Goal: Information Seeking & Learning: Learn about a topic

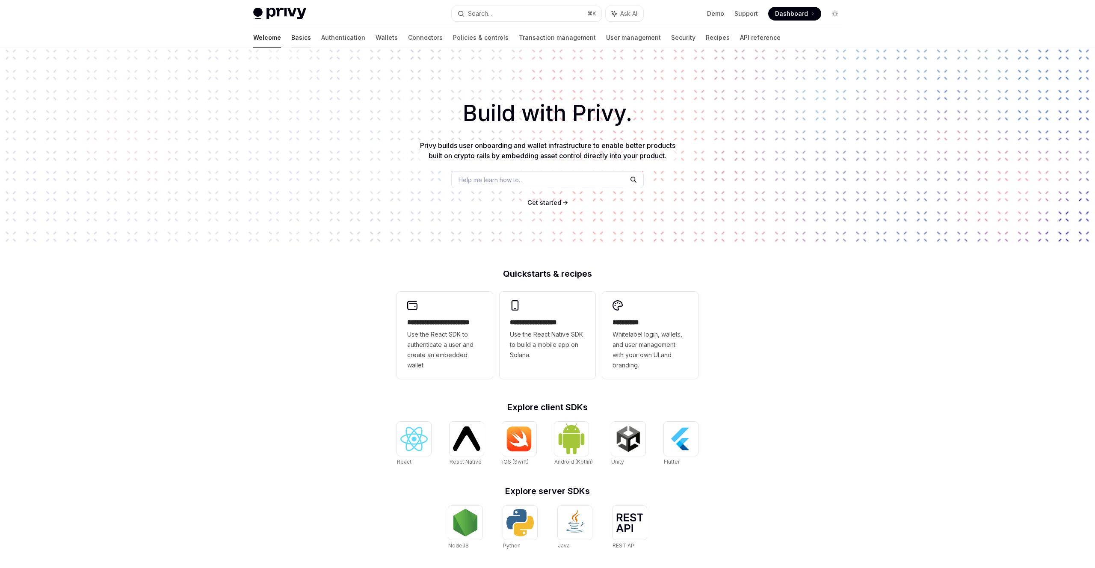
click at [291, 38] on link "Basics" at bounding box center [301, 37] width 20 height 21
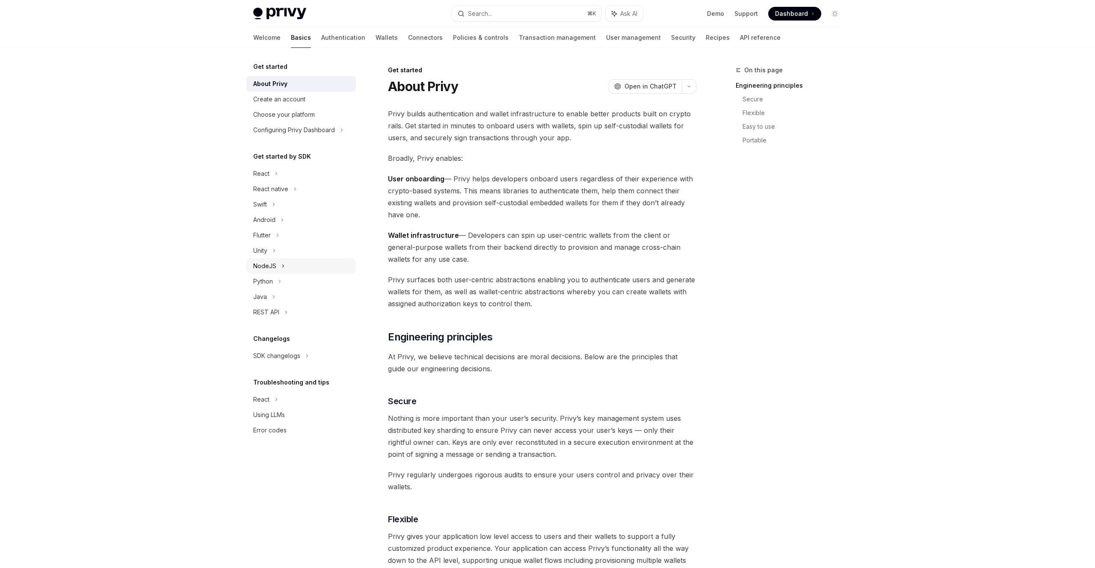
click at [291, 267] on div "NodeJS" at bounding box center [300, 265] width 109 height 15
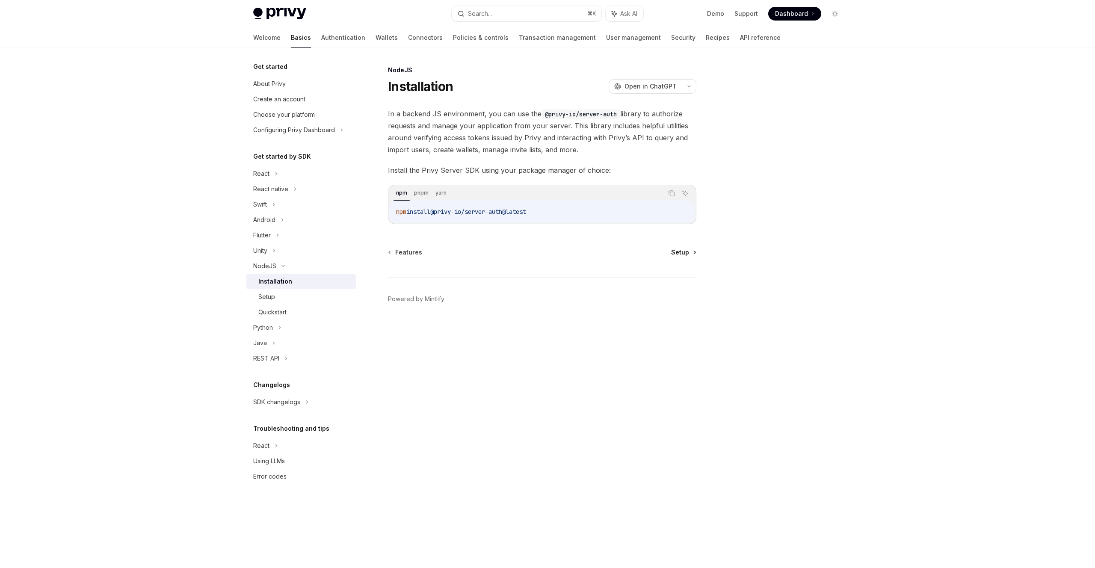
click at [684, 253] on span "Setup" at bounding box center [680, 252] width 18 height 9
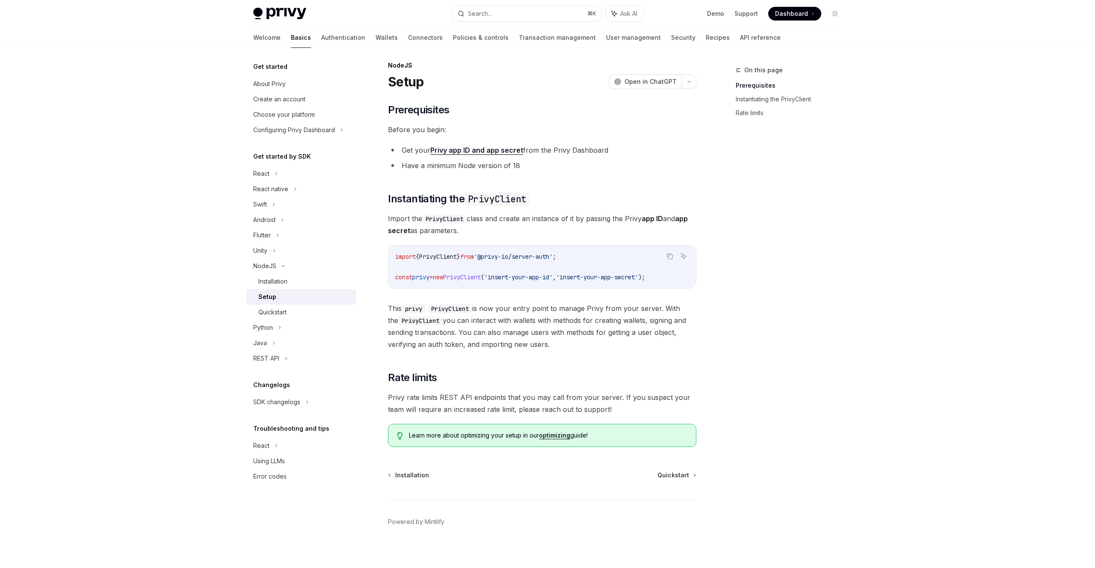
scroll to position [11, 0]
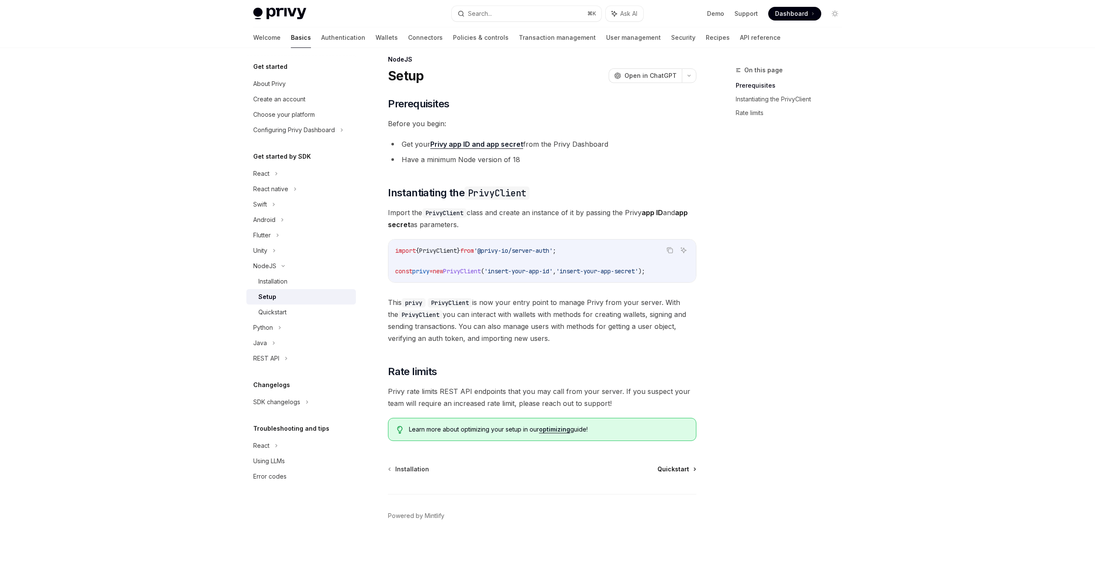
click at [674, 472] on span "Quickstart" at bounding box center [673, 469] width 32 height 9
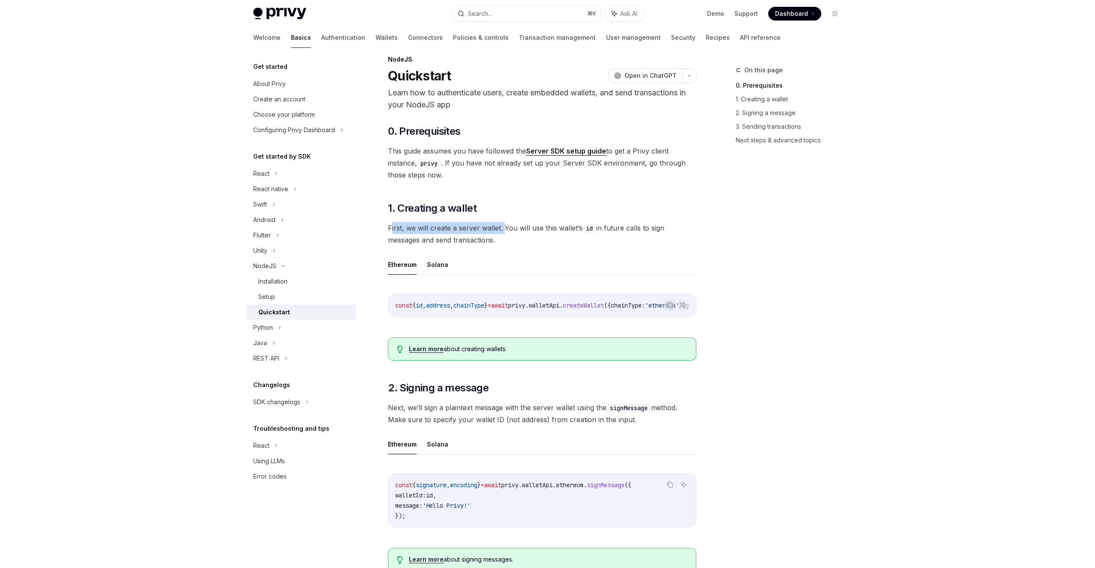
drag, startPoint x: 390, startPoint y: 229, endPoint x: 504, endPoint y: 229, distance: 113.8
click at [504, 229] on span "First, we will create a server wallet. You will use this wallet’s id in future …" at bounding box center [542, 234] width 308 height 24
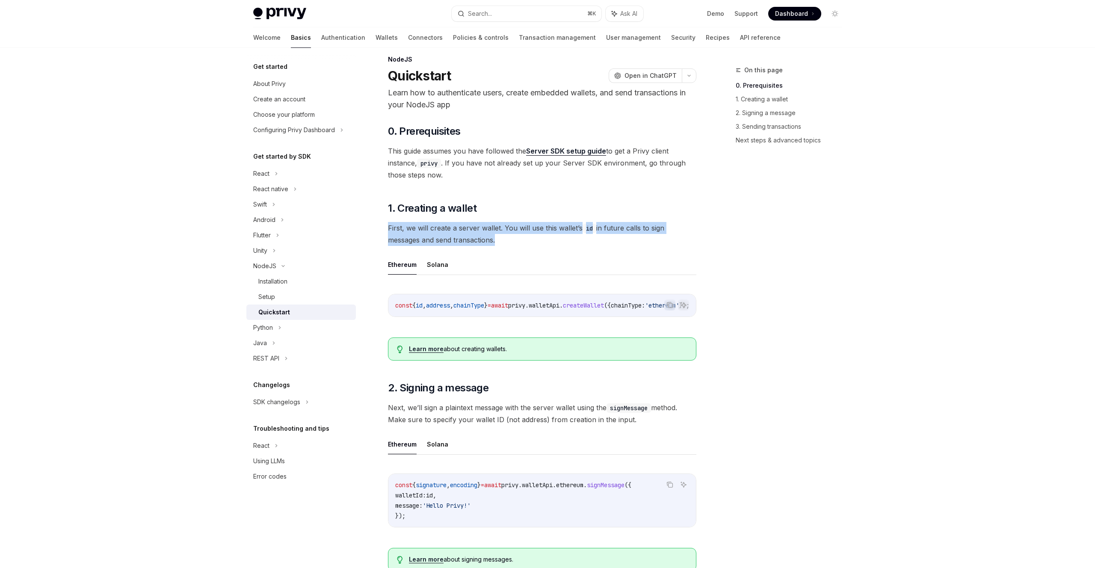
click at [544, 235] on span "First, we will create a server wallet. You will use this wallet’s id in future …" at bounding box center [542, 234] width 308 height 24
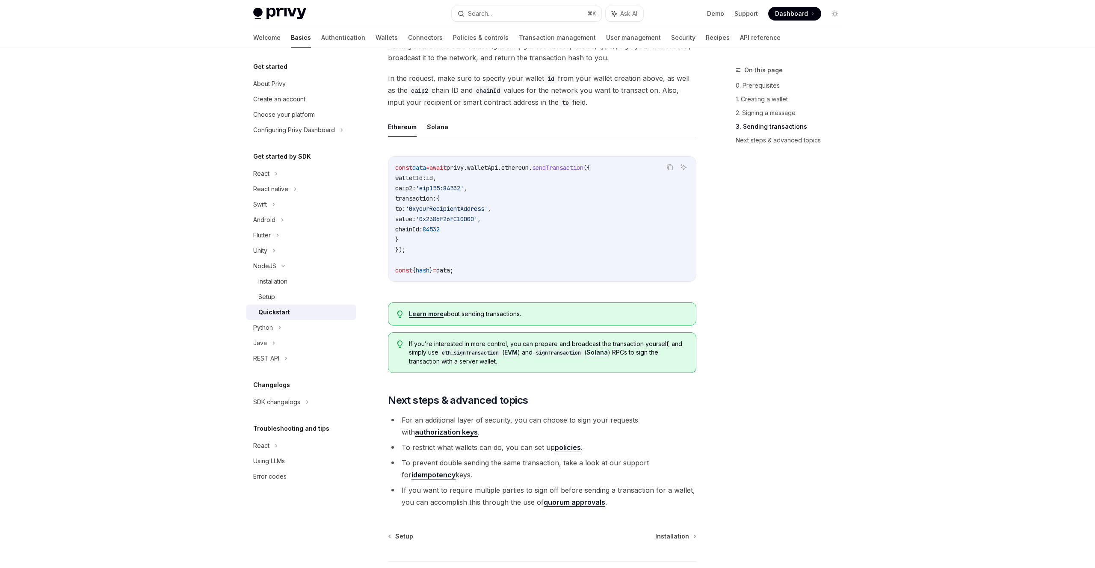
scroll to position [644, 0]
click at [415, 433] on link "authorization keys" at bounding box center [446, 431] width 63 height 9
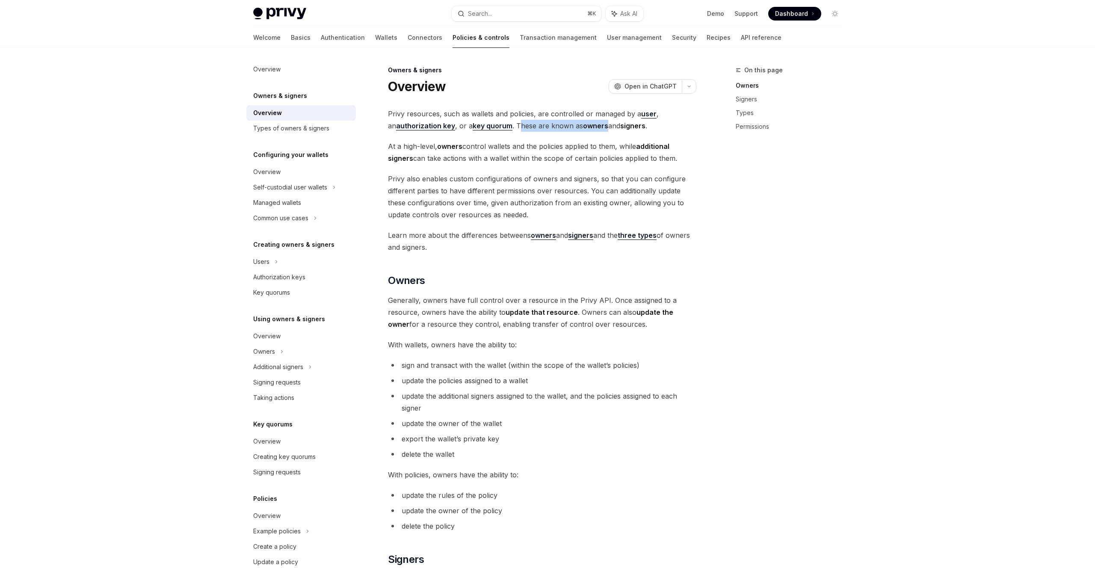
drag, startPoint x: 512, startPoint y: 126, endPoint x: 599, endPoint y: 126, distance: 87.2
click at [599, 126] on span "Privy resources, such as wallets and policies, are controlled or managed by a u…" at bounding box center [542, 120] width 308 height 24
drag, startPoint x: 393, startPoint y: 148, endPoint x: 466, endPoint y: 148, distance: 72.3
click at [466, 148] on span "At a high-level, owners control wallets and the policies applied to them, while…" at bounding box center [542, 152] width 308 height 24
click at [692, 89] on button "button" at bounding box center [689, 86] width 15 height 15
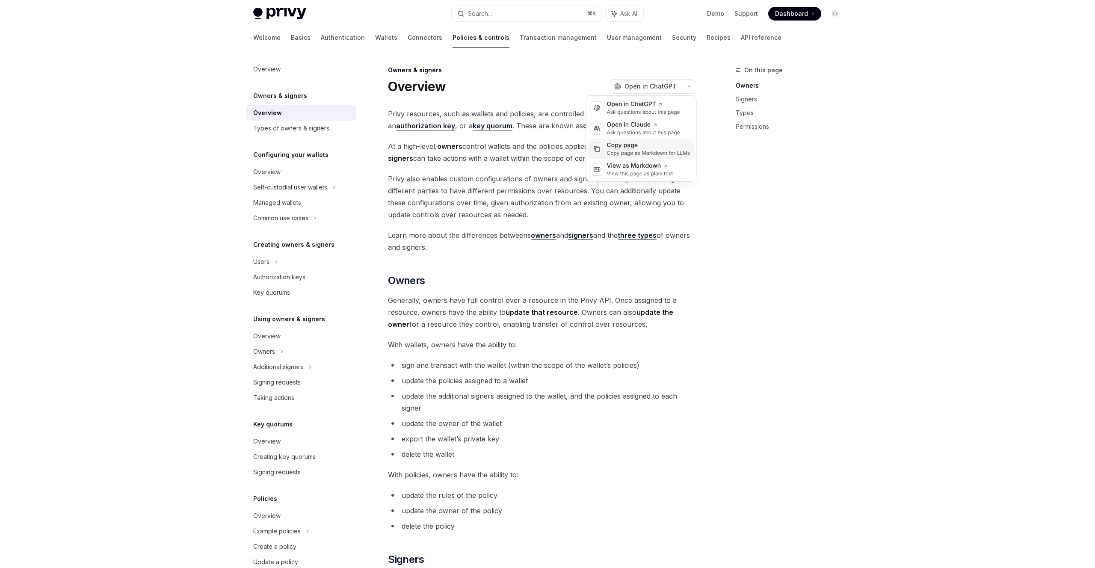
click at [655, 154] on div "Copy page as Markdown for LLMs" at bounding box center [648, 153] width 83 height 7
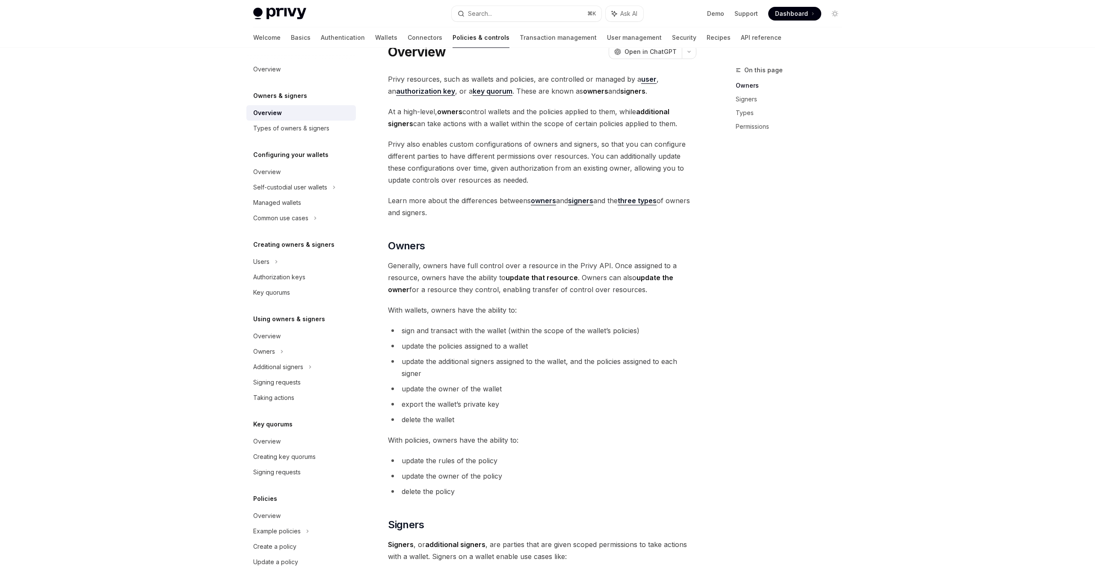
scroll to position [37, 0]
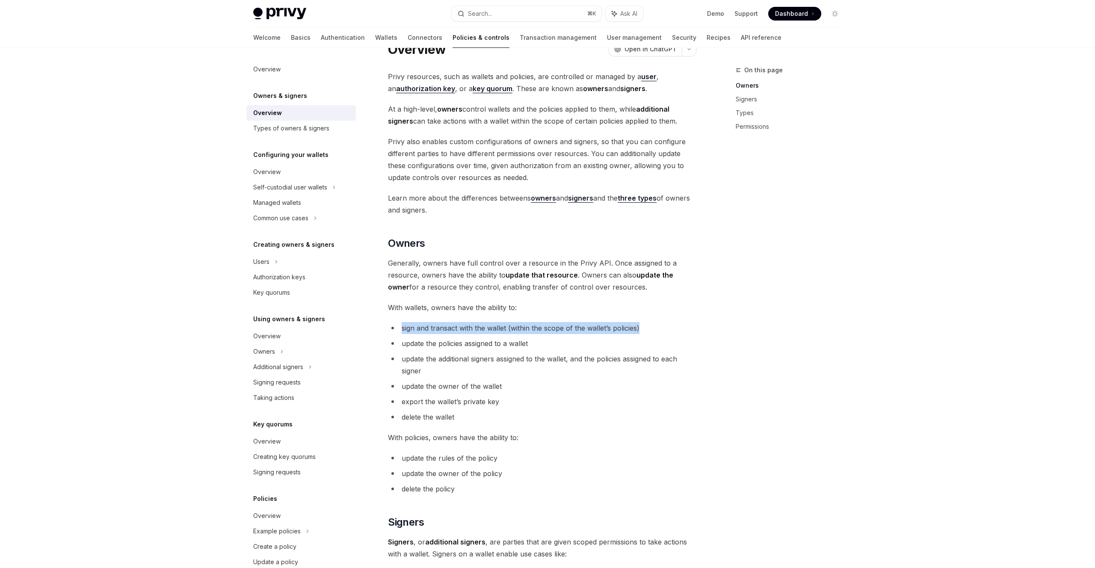
drag, startPoint x: 397, startPoint y: 328, endPoint x: 646, endPoint y: 330, distance: 248.9
click at [646, 330] on li "sign and transact with the wallet (within the scope of the wallet’s policies)" at bounding box center [542, 328] width 308 height 12
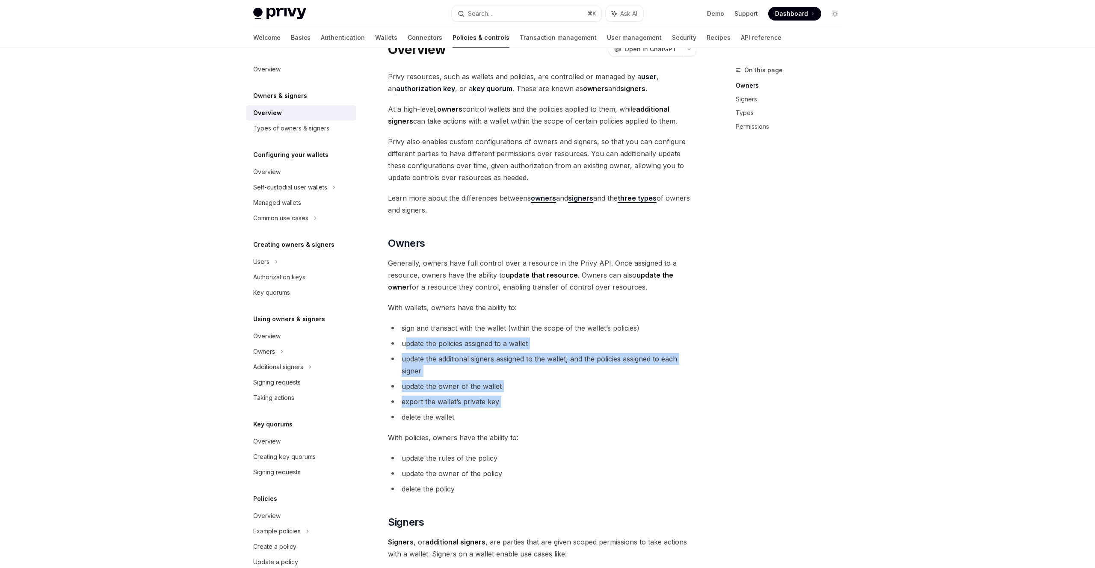
drag, startPoint x: 404, startPoint y: 341, endPoint x: 562, endPoint y: 423, distance: 178.4
click at [562, 420] on ul "sign and transact with the wallet (within the scope of the wallet’s policies) u…" at bounding box center [542, 372] width 308 height 101
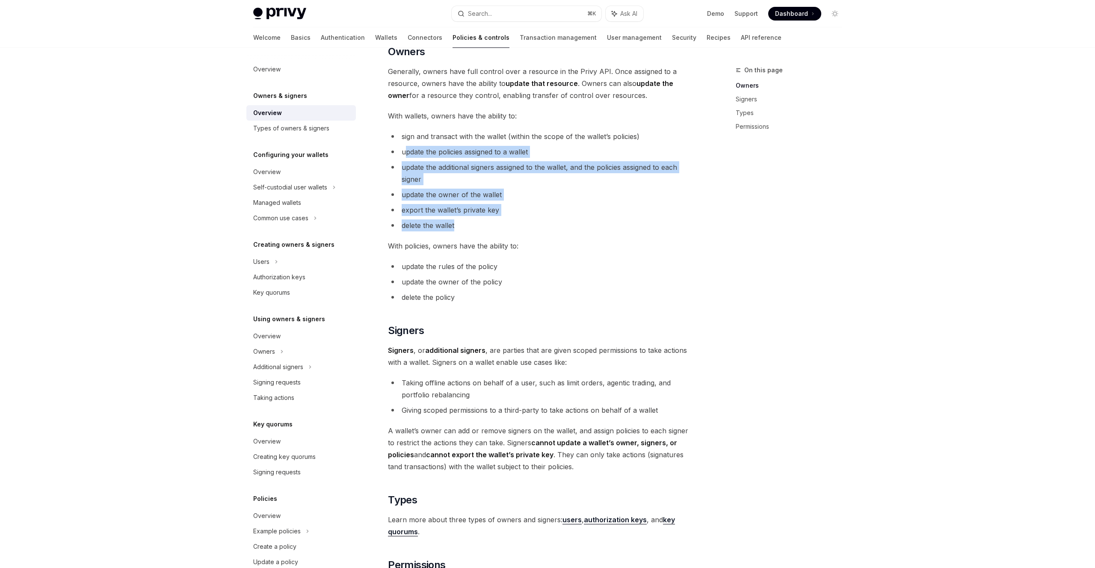
scroll to position [246, 0]
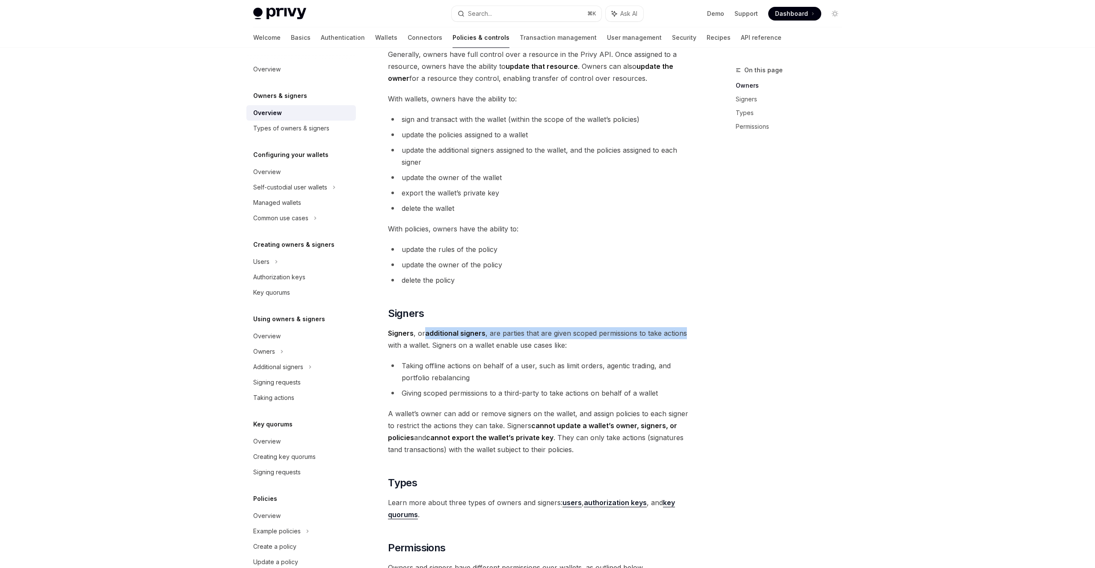
drag, startPoint x: 425, startPoint y: 333, endPoint x: 688, endPoint y: 331, distance: 262.2
click at [688, 331] on span "Signers , or additional signers , are parties that are given scoped permissions…" at bounding box center [542, 339] width 308 height 24
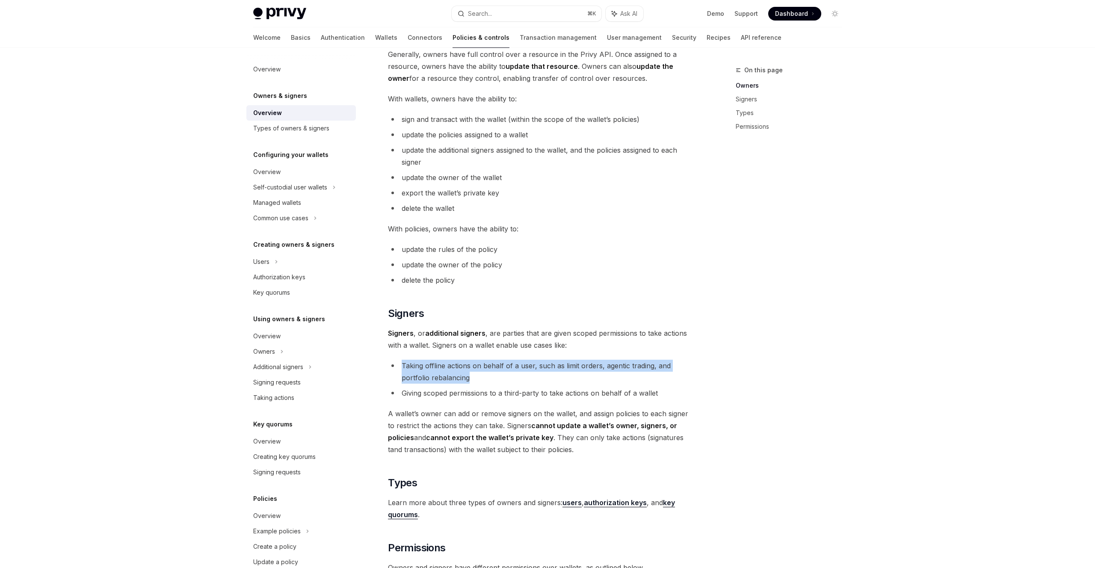
drag, startPoint x: 400, startPoint y: 366, endPoint x: 494, endPoint y: 381, distance: 95.7
click at [494, 381] on li "Taking offline actions on behalf of a user, such as limit orders, agentic tradi…" at bounding box center [542, 372] width 308 height 24
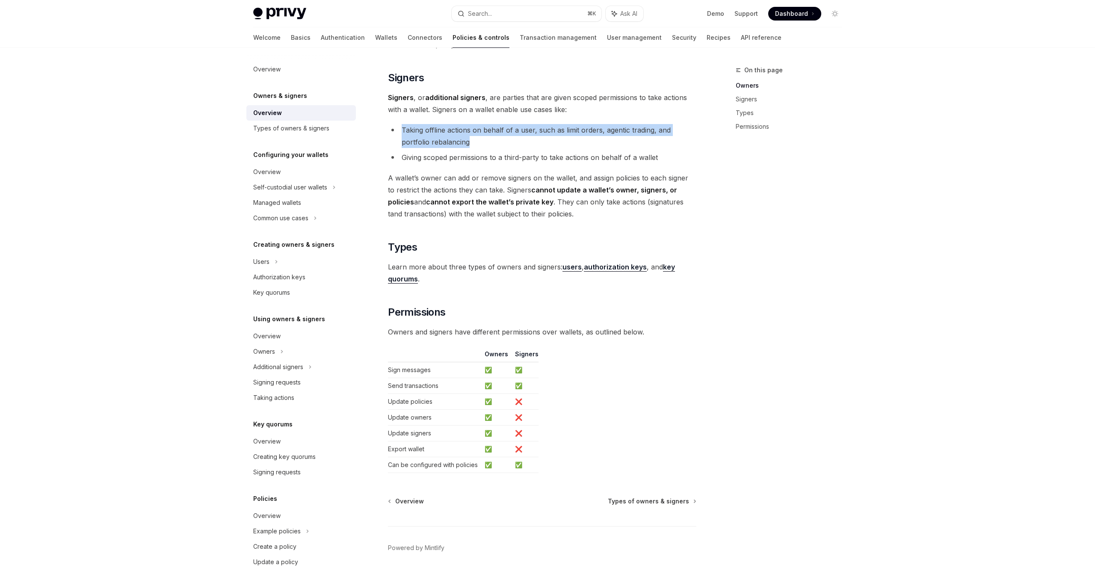
scroll to position [484, 0]
click at [399, 103] on span "Signers , or additional signers , are parties that are given scoped permissions…" at bounding box center [542, 101] width 308 height 24
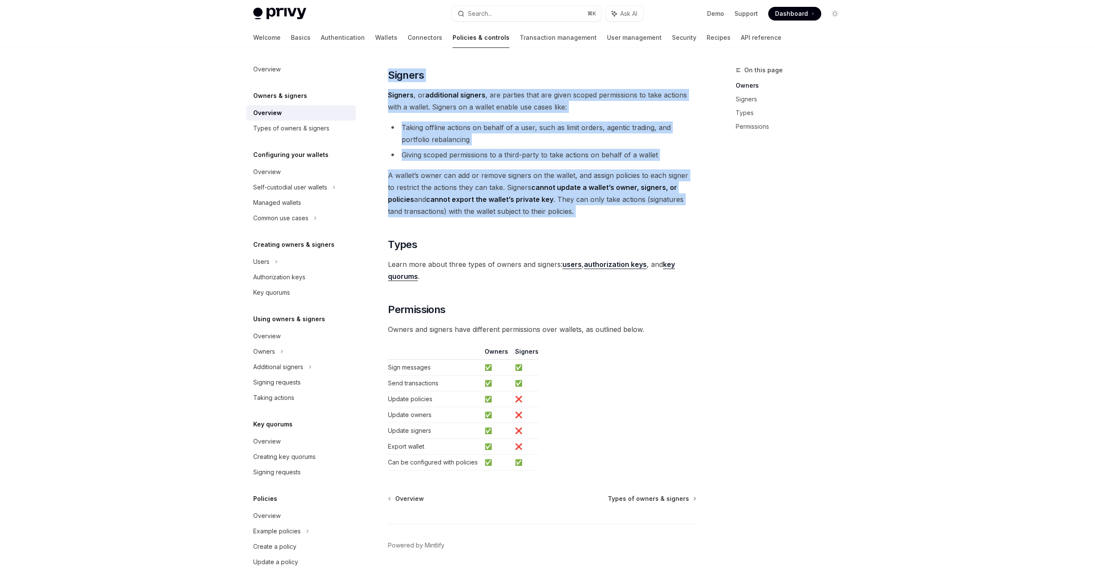
drag, startPoint x: 389, startPoint y: 72, endPoint x: 569, endPoint y: 227, distance: 237.4
click at [569, 227] on div "Privy resources, such as wallets and policies, are controlled or managed by a u…" at bounding box center [542, 47] width 308 height 847
click at [379, 78] on div "Navigate to header" at bounding box center [376, 75] width 10 height 10
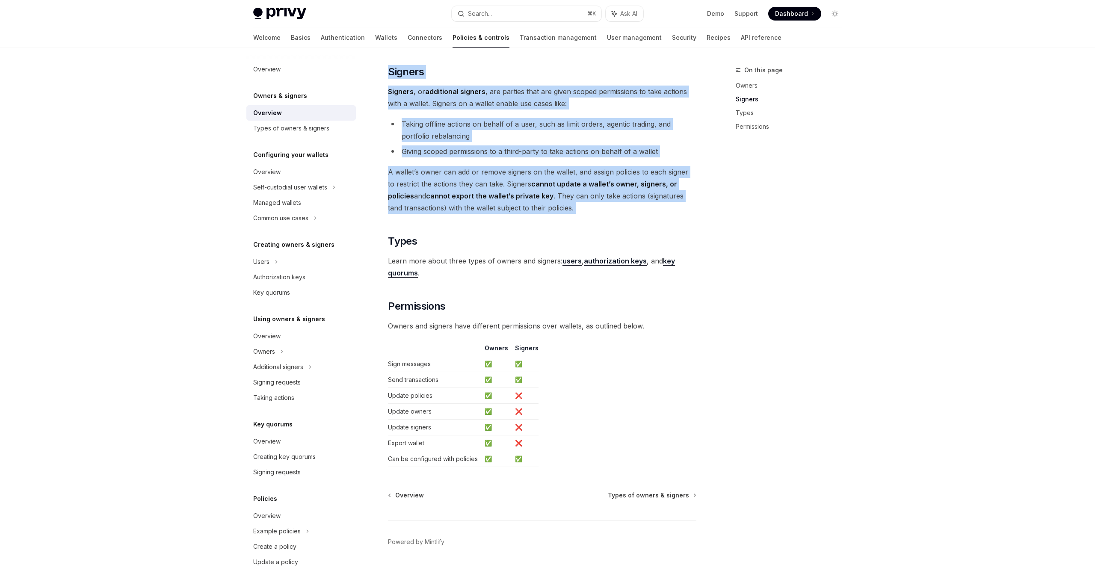
scroll to position [514, 0]
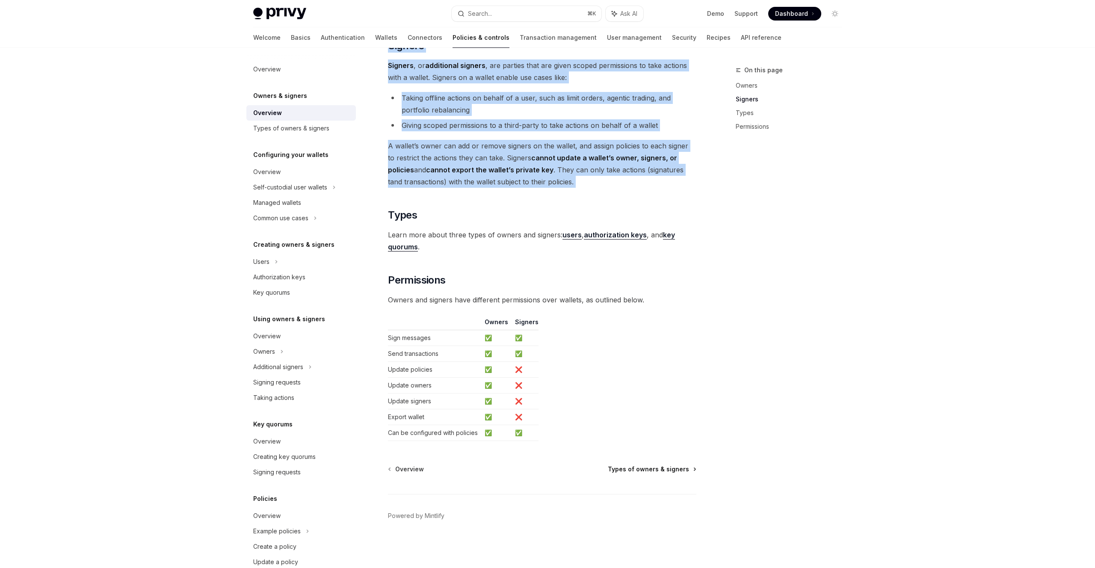
click at [662, 468] on span "Types of owners & signers" at bounding box center [648, 469] width 81 height 9
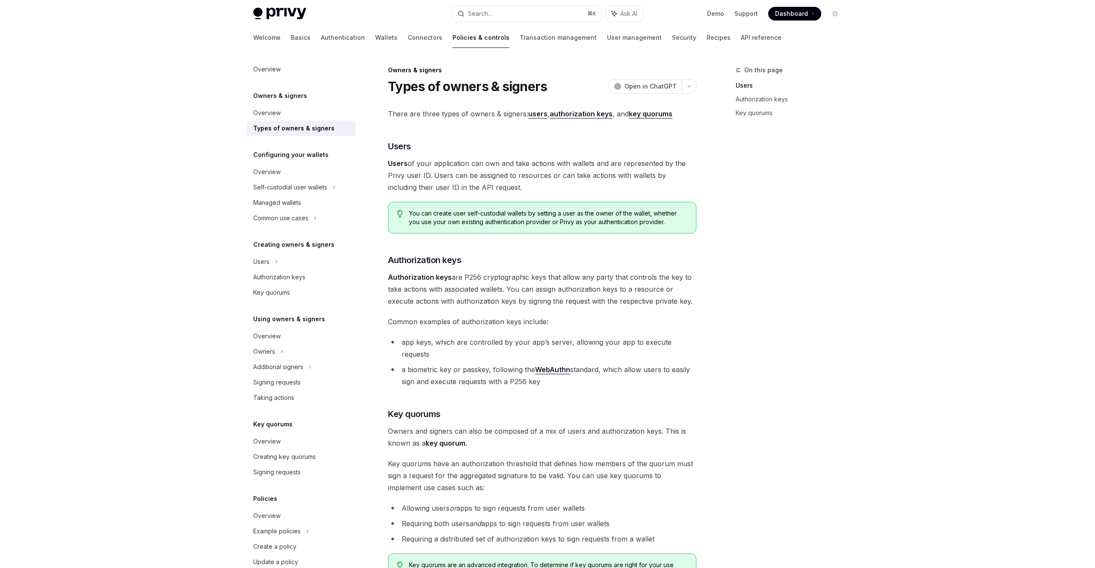
drag, startPoint x: 387, startPoint y: 165, endPoint x: 530, endPoint y: 181, distance: 144.6
click at [530, 182] on div "Owners & signers Types of owners & signers OpenAI Open in ChatGPT OpenAI Open i…" at bounding box center [462, 388] width 472 height 647
click at [482, 275] on span "Authorization keys are P256 cryptographic keys that allow any party that contro…" at bounding box center [542, 289] width 308 height 36
drag, startPoint x: 447, startPoint y: 279, endPoint x: 534, endPoint y: 279, distance: 86.4
click at [533, 279] on span "Authorization keys are P256 cryptographic keys that allow any party that contro…" at bounding box center [542, 289] width 308 height 36
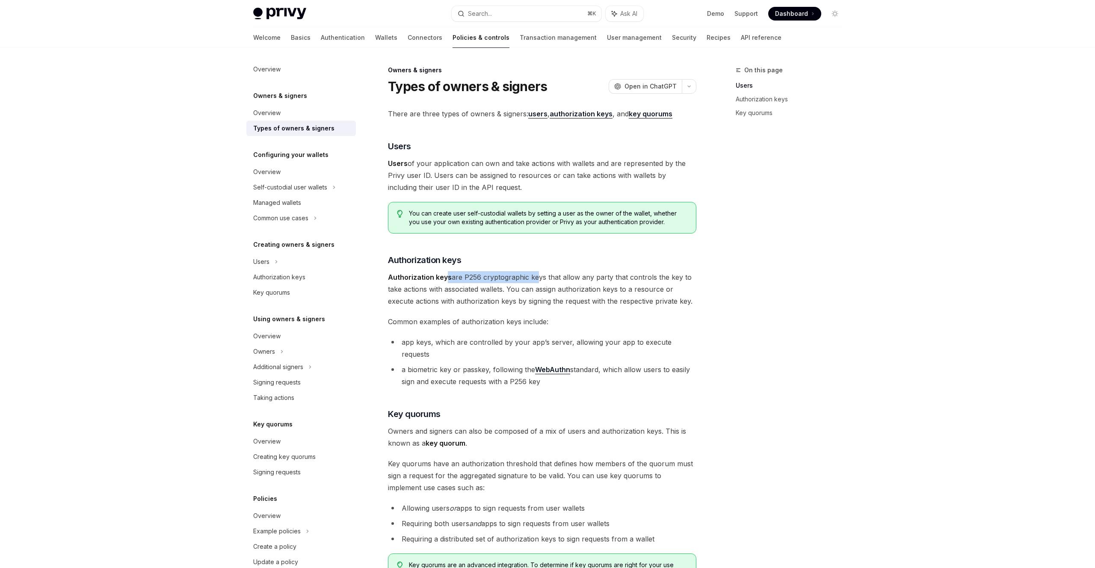
click at [534, 279] on span "Authorization keys are P256 cryptographic keys that allow any party that contro…" at bounding box center [542, 289] width 308 height 36
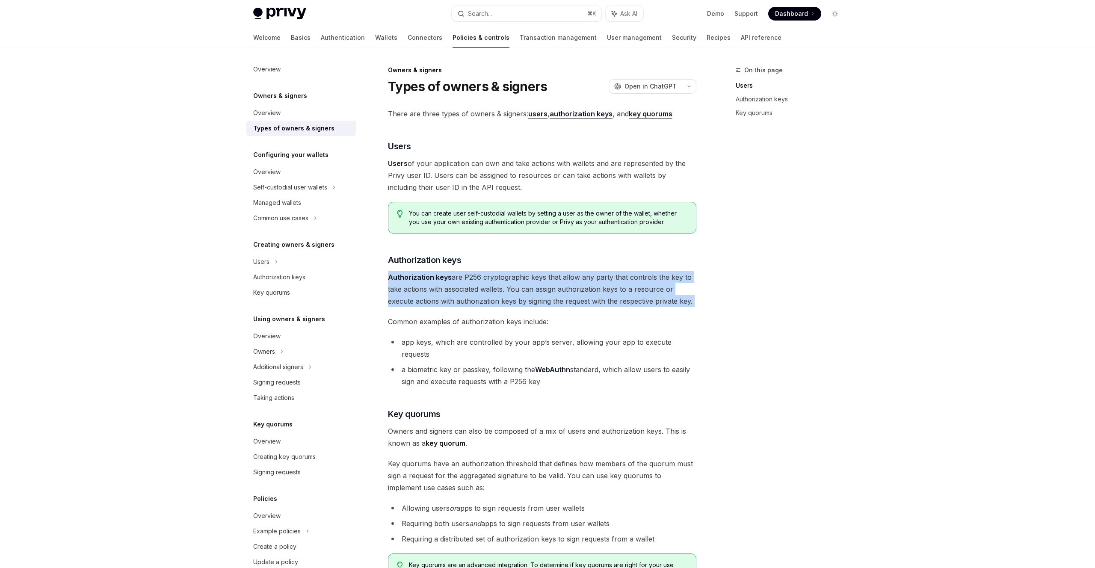
click at [534, 279] on span "Authorization keys are P256 cryptographic keys that allow any party that contro…" at bounding box center [542, 289] width 308 height 36
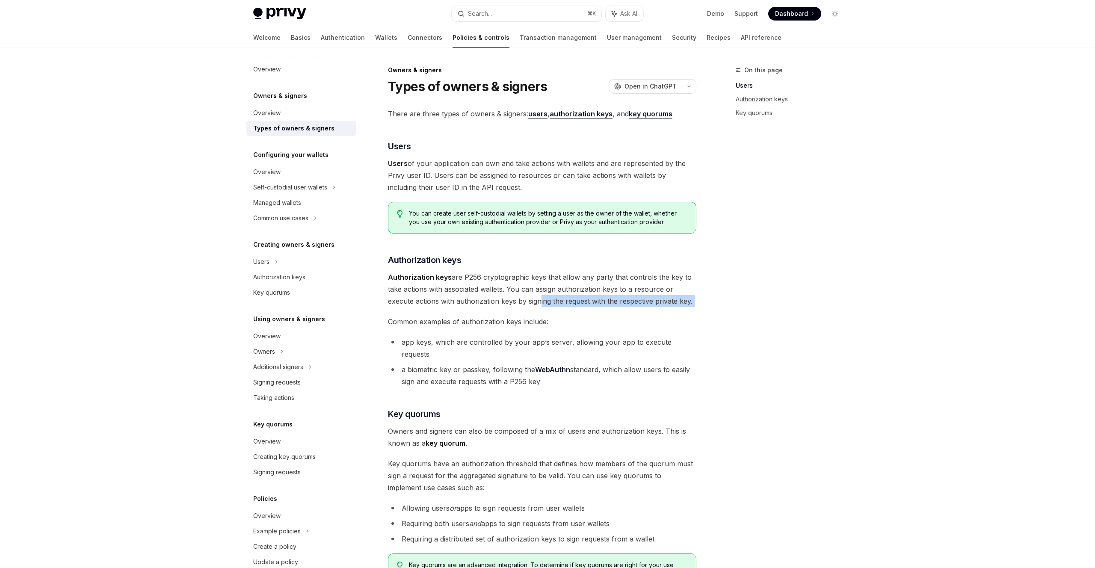
click at [538, 300] on span "Authorization keys are P256 cryptographic keys that allow any party that contro…" at bounding box center [542, 289] width 308 height 36
click at [517, 269] on div "There are three types of owners & signers: users , authorization keys , and key…" at bounding box center [542, 346] width 308 height 477
click at [694, 86] on button "button" at bounding box center [689, 86] width 15 height 15
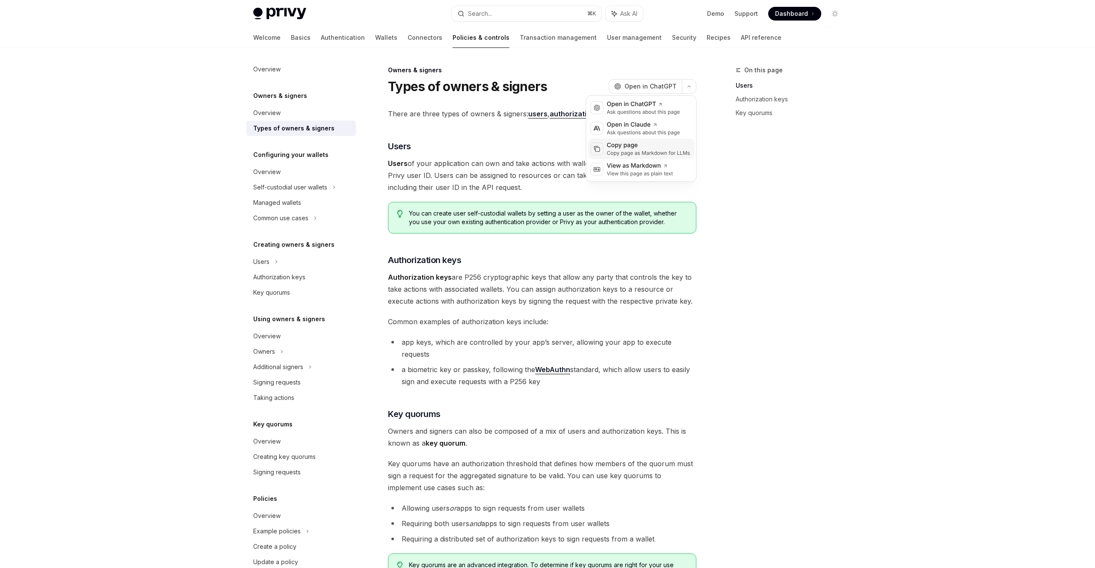
click at [671, 153] on div "Copy page as Markdown for LLMs" at bounding box center [648, 153] width 83 height 7
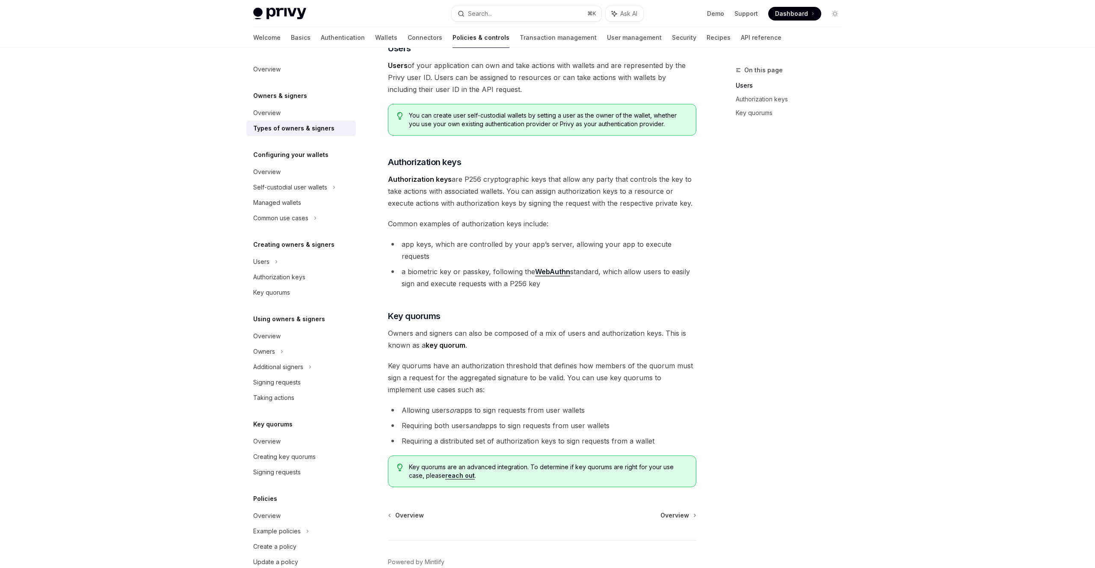
scroll to position [103, 0]
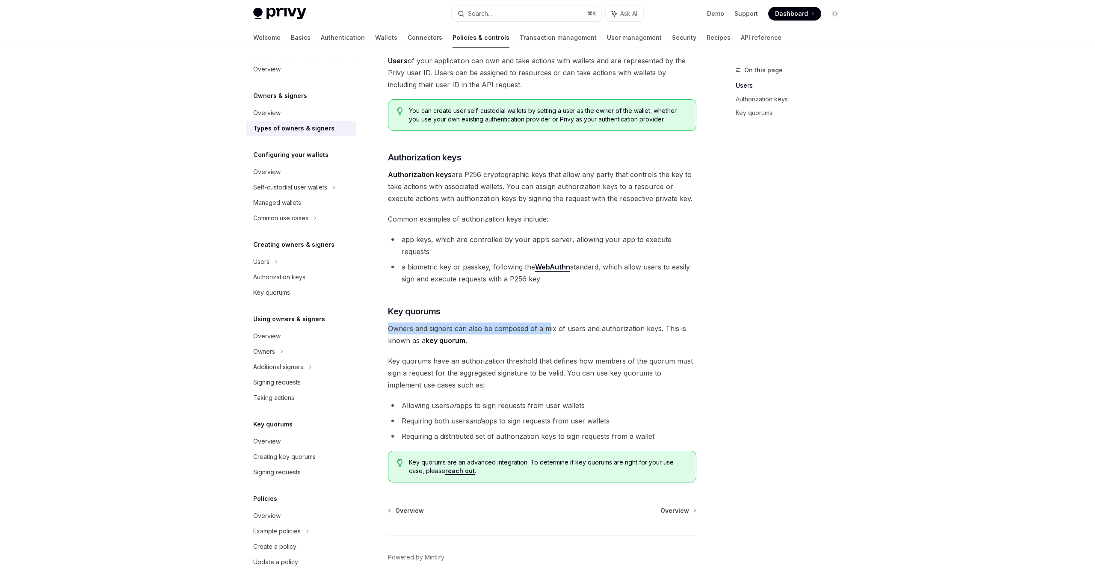
drag, startPoint x: 391, startPoint y: 318, endPoint x: 550, endPoint y: 320, distance: 159.5
click at [550, 322] on span "Owners and signers can also be composed of a mix of users and authorization key…" at bounding box center [542, 334] width 308 height 24
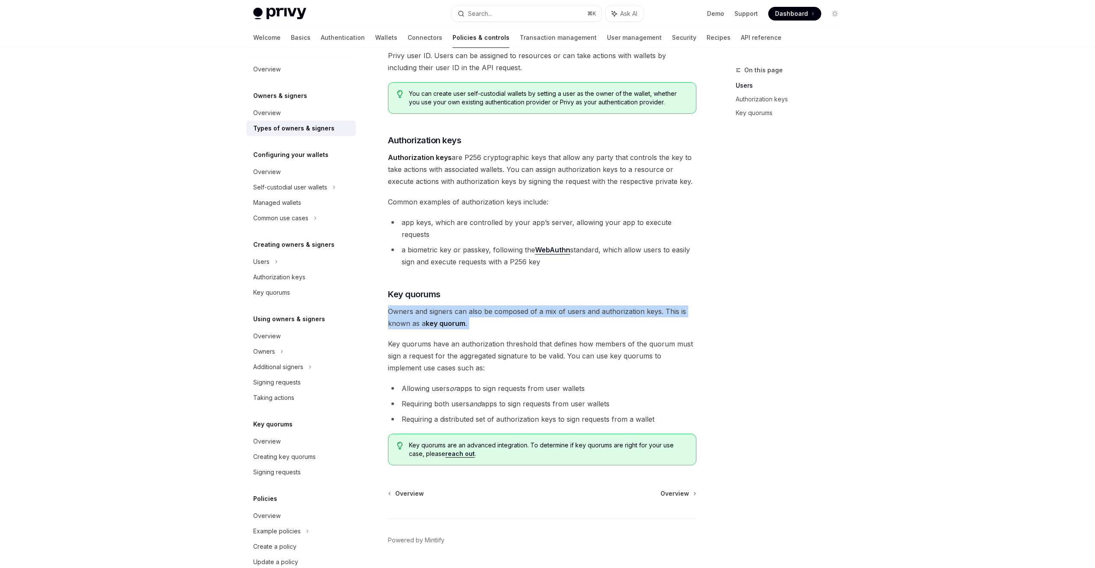
scroll to position [132, 0]
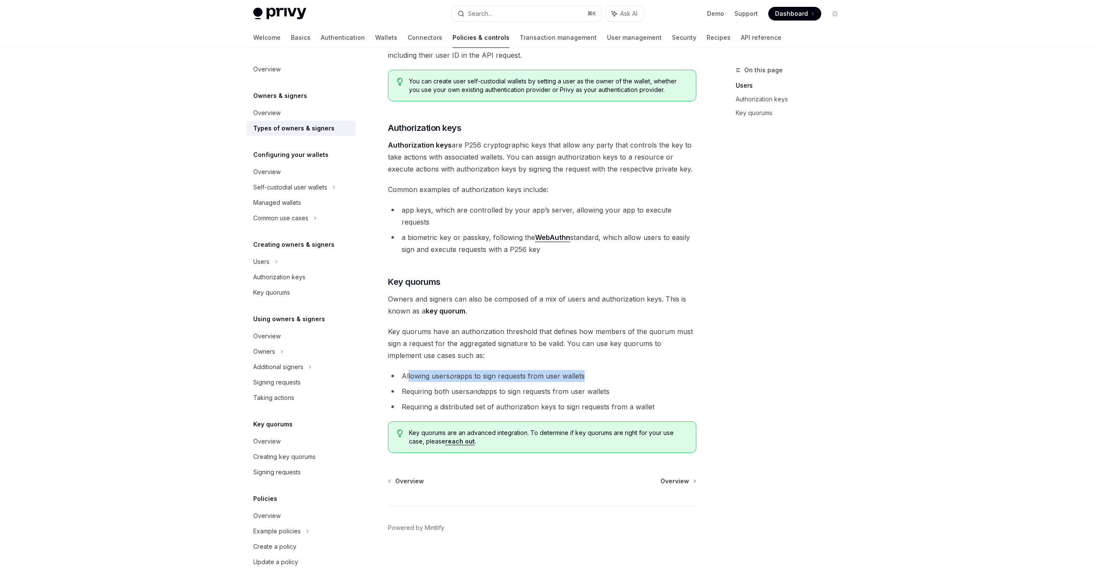
drag, startPoint x: 408, startPoint y: 366, endPoint x: 582, endPoint y: 367, distance: 174.0
click at [582, 370] on li "Allowing users or apps to sign requests from user wallets" at bounding box center [542, 376] width 308 height 12
drag, startPoint x: 407, startPoint y: 380, endPoint x: 624, endPoint y: 378, distance: 217.2
click at [623, 385] on li "Requiring both users and apps to sign requests from user wallets" at bounding box center [542, 391] width 308 height 12
click at [624, 385] on li "Requiring both users and apps to sign requests from user wallets" at bounding box center [542, 391] width 308 height 12
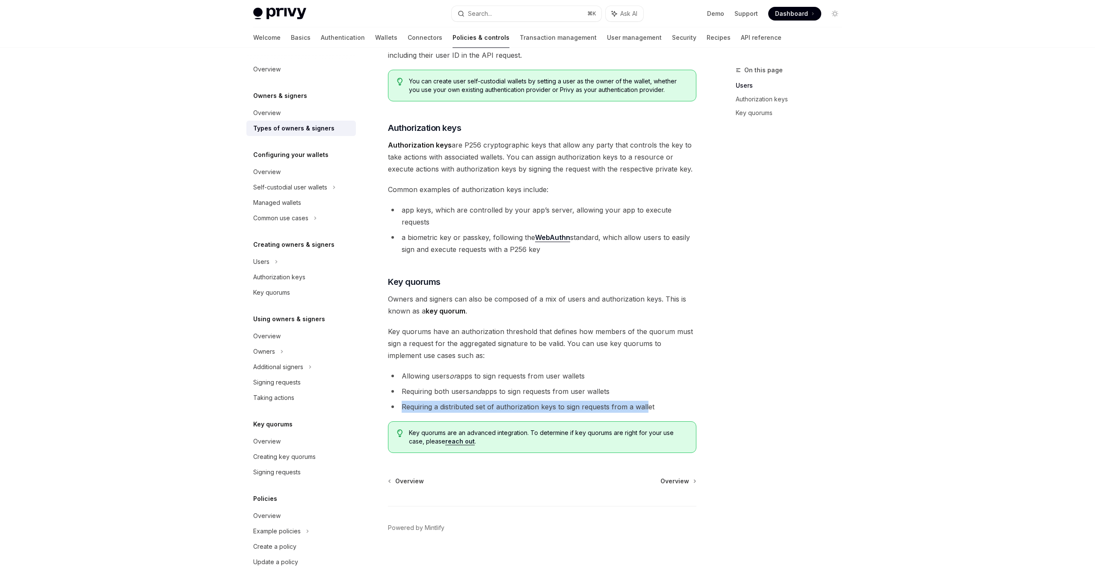
drag, startPoint x: 402, startPoint y: 396, endPoint x: 659, endPoint y: 401, distance: 257.9
click at [653, 401] on li "Requiring a distributed set of authorization keys to sign requests from a wallet" at bounding box center [542, 407] width 308 height 12
click at [676, 477] on span "Overview" at bounding box center [674, 481] width 29 height 9
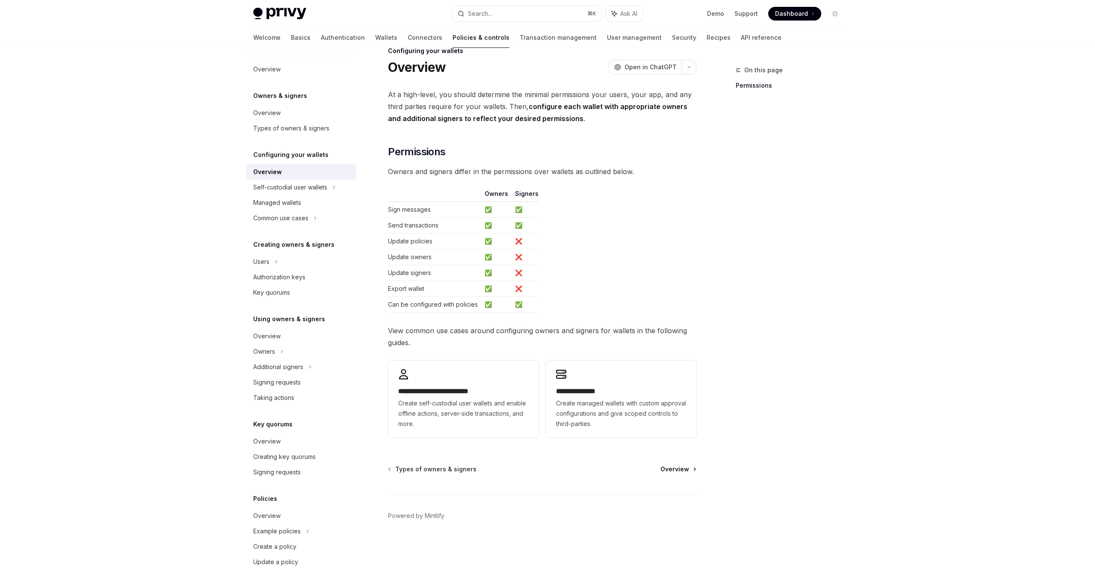
click at [677, 467] on span "Overview" at bounding box center [674, 469] width 29 height 9
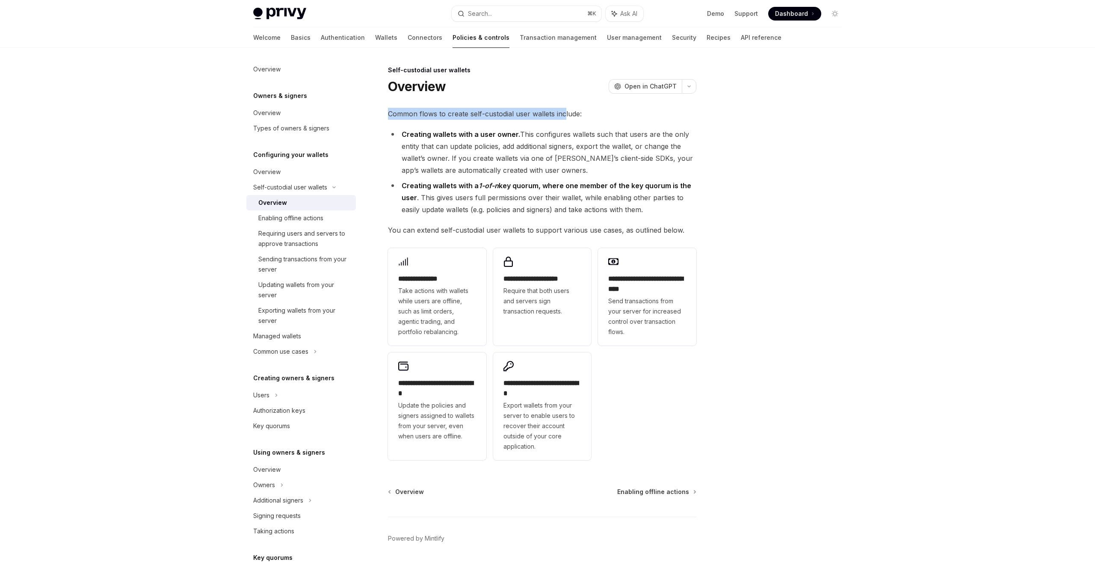
drag, startPoint x: 389, startPoint y: 115, endPoint x: 568, endPoint y: 117, distance: 179.6
click at [568, 117] on span "Common flows to create self-custodial user wallets include:" at bounding box center [542, 114] width 308 height 12
click at [567, 122] on div "**********" at bounding box center [542, 286] width 308 height 356
drag, startPoint x: 403, startPoint y: 137, endPoint x: 509, endPoint y: 137, distance: 106.1
click at [509, 137] on strong "Creating wallets with a user owner." at bounding box center [461, 134] width 118 height 9
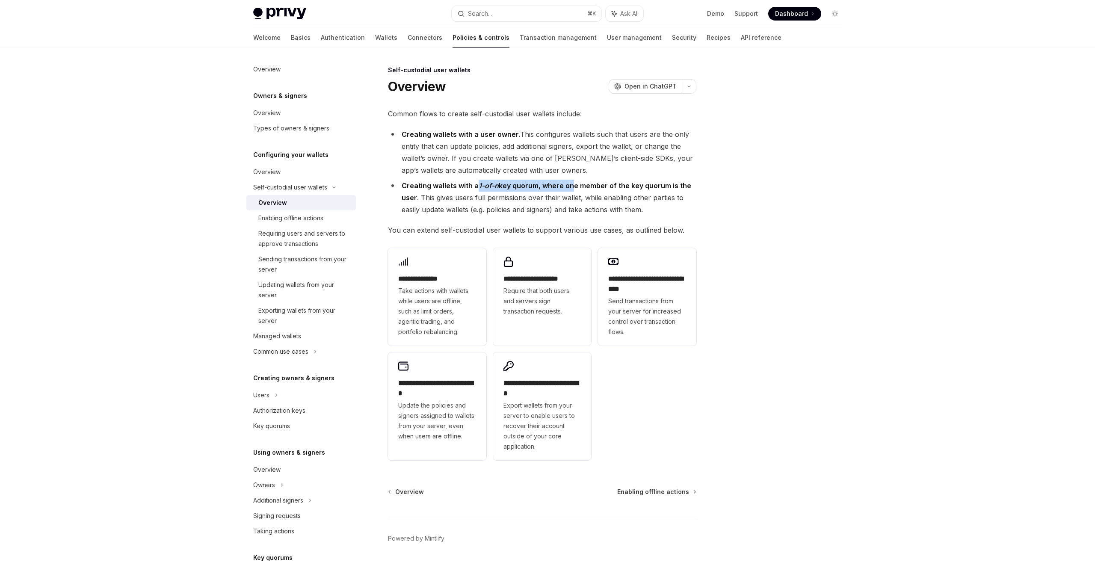
drag, startPoint x: 479, startPoint y: 186, endPoint x: 570, endPoint y: 186, distance: 91.5
click at [570, 186] on strong "Creating wallets with a 1-of-n key quorum, where one member of the key quorum i…" at bounding box center [547, 191] width 290 height 21
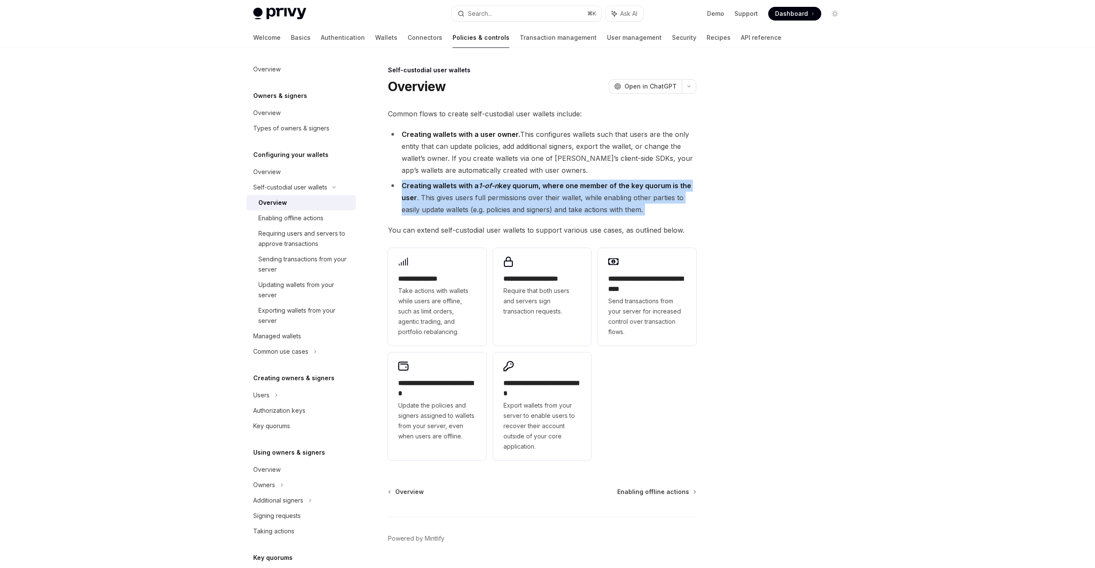
click at [570, 186] on strong "Creating wallets with a 1-of-n key quorum, where one member of the key quorum i…" at bounding box center [547, 191] width 290 height 21
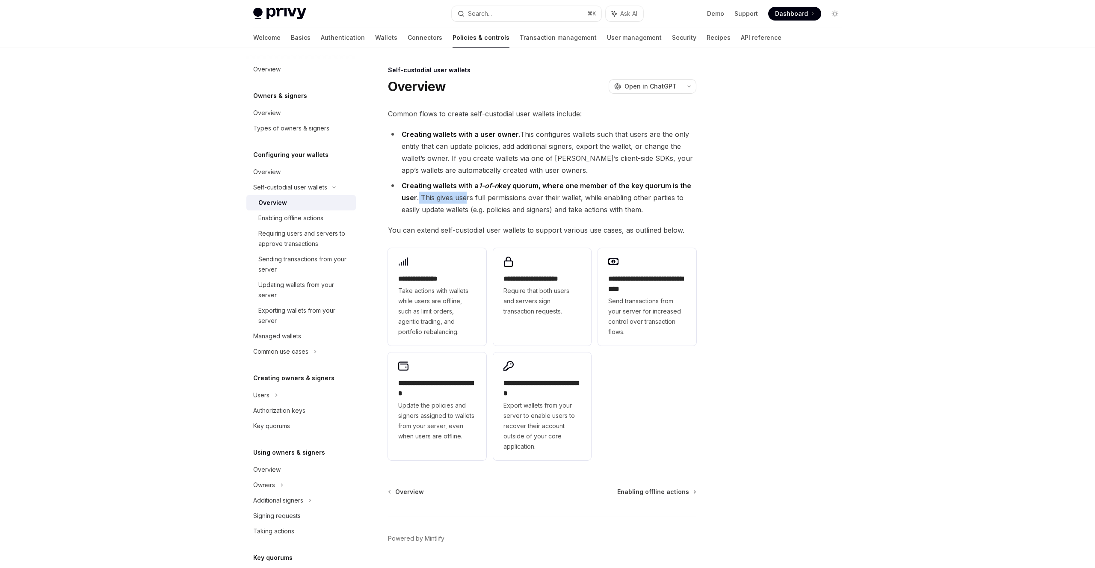
drag, startPoint x: 418, startPoint y: 199, endPoint x: 466, endPoint y: 199, distance: 48.3
click at [466, 199] on li "Creating wallets with a 1-of-n key quorum, where one member of the key quorum i…" at bounding box center [542, 198] width 308 height 36
drag, startPoint x: 425, startPoint y: 198, endPoint x: 671, endPoint y: 210, distance: 247.0
click at [671, 210] on li "Creating wallets with a 1-of-n key quorum, where one member of the key quorum i…" at bounding box center [542, 198] width 308 height 36
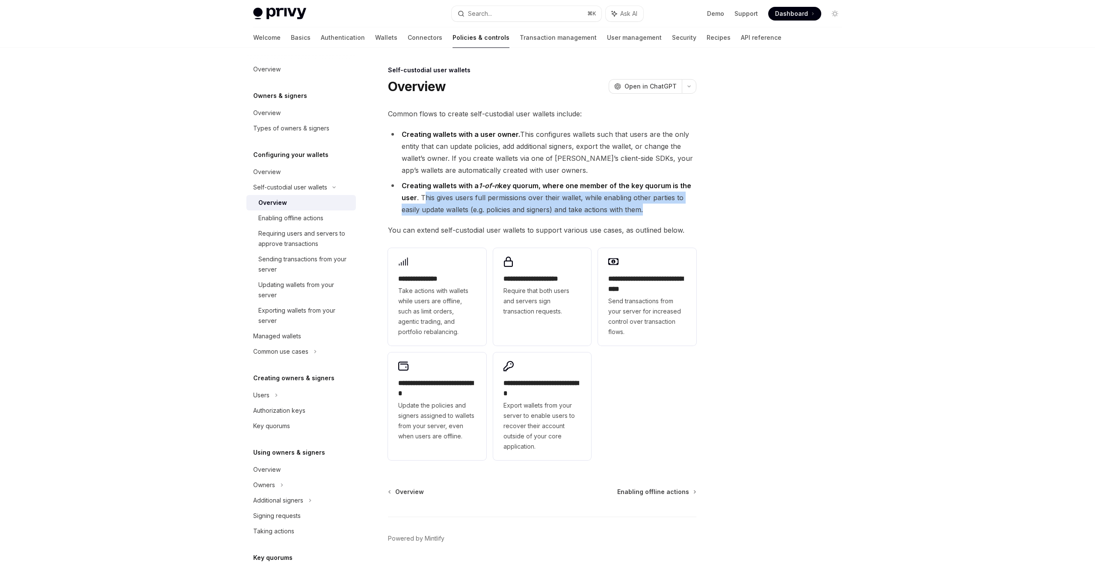
click at [671, 210] on li "Creating wallets with a 1-of-n key quorum, where one member of the key quorum i…" at bounding box center [542, 198] width 308 height 36
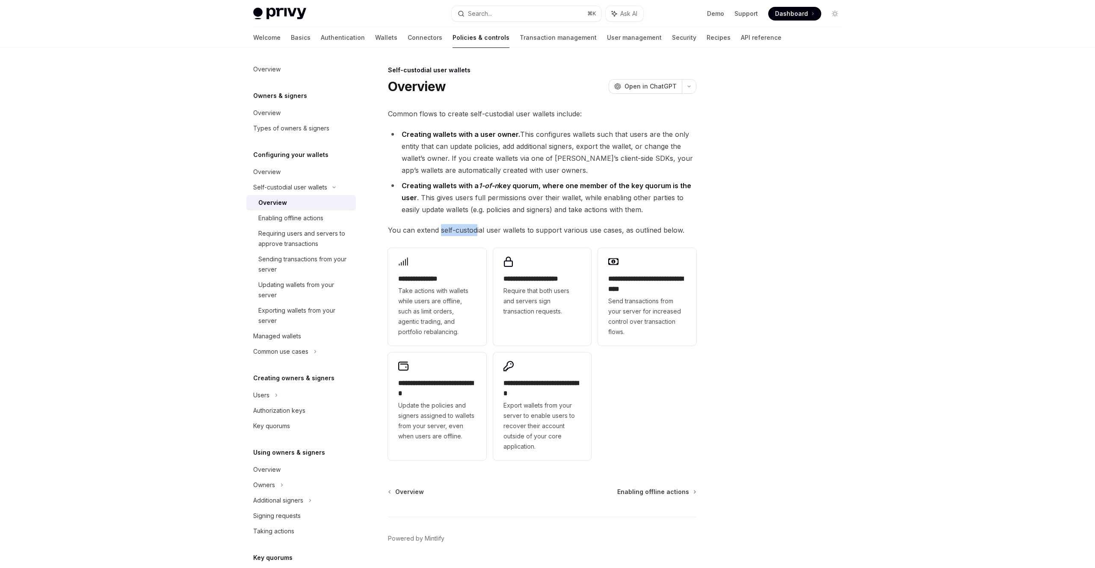
drag, startPoint x: 440, startPoint y: 231, endPoint x: 475, endPoint y: 232, distance: 35.5
click at [475, 232] on span "You can extend self-custodial user wallets to support various use cases, as out…" at bounding box center [542, 230] width 308 height 12
click at [477, 233] on span "You can extend self-custodial user wallets to support various use cases, as out…" at bounding box center [542, 230] width 308 height 12
drag, startPoint x: 509, startPoint y: 233, endPoint x: 698, endPoint y: 235, distance: 188.6
click at [698, 235] on div "**********" at bounding box center [547, 319] width 602 height 543
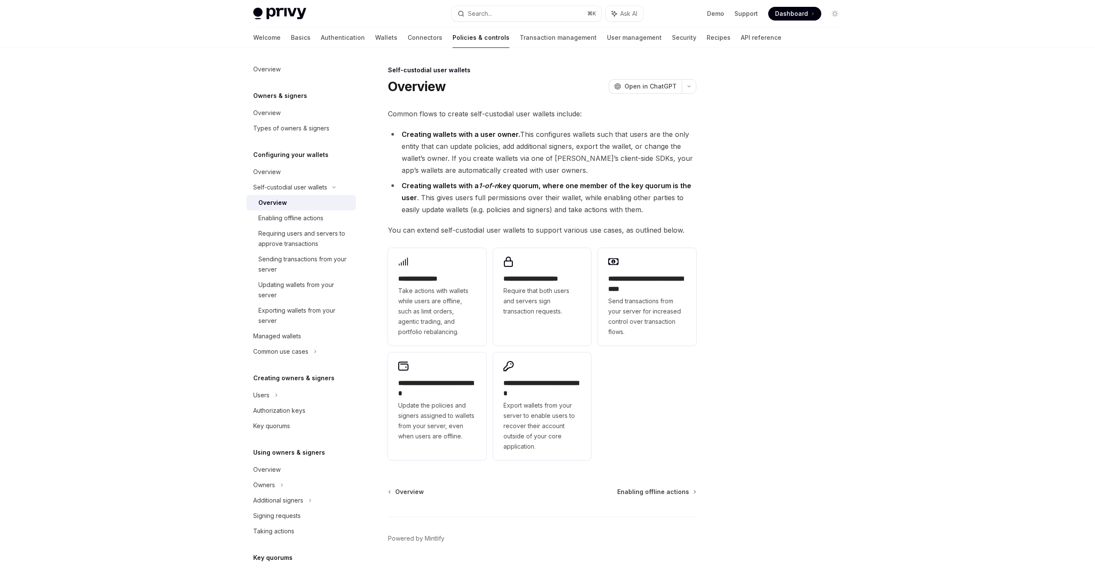
click at [419, 186] on strong "Creating wallets with a 1-of-n key quorum, where one member of the key quorum i…" at bounding box center [547, 191] width 290 height 21
click at [296, 222] on div "Enabling offline actions" at bounding box center [290, 218] width 65 height 10
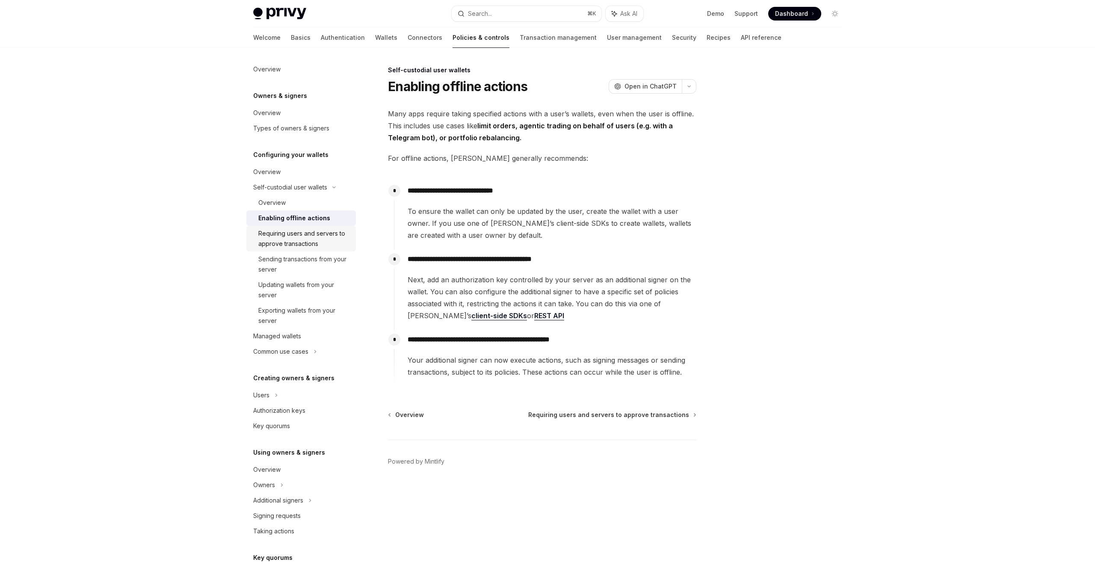
click at [322, 243] on div "Requiring users and servers to approve transactions" at bounding box center [304, 238] width 92 height 21
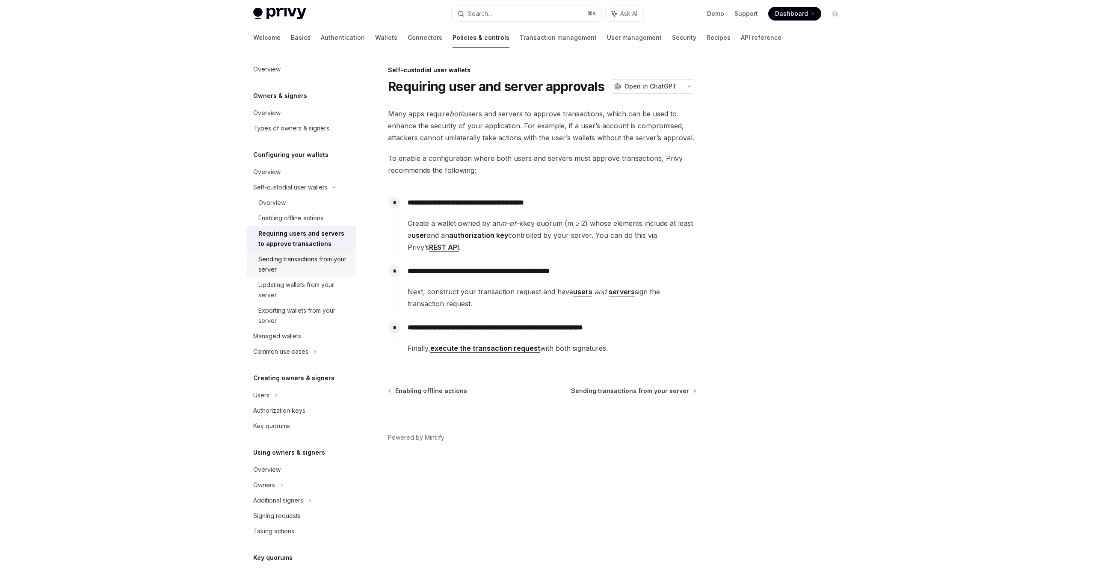
click at [318, 253] on link "Sending transactions from your server" at bounding box center [300, 264] width 109 height 26
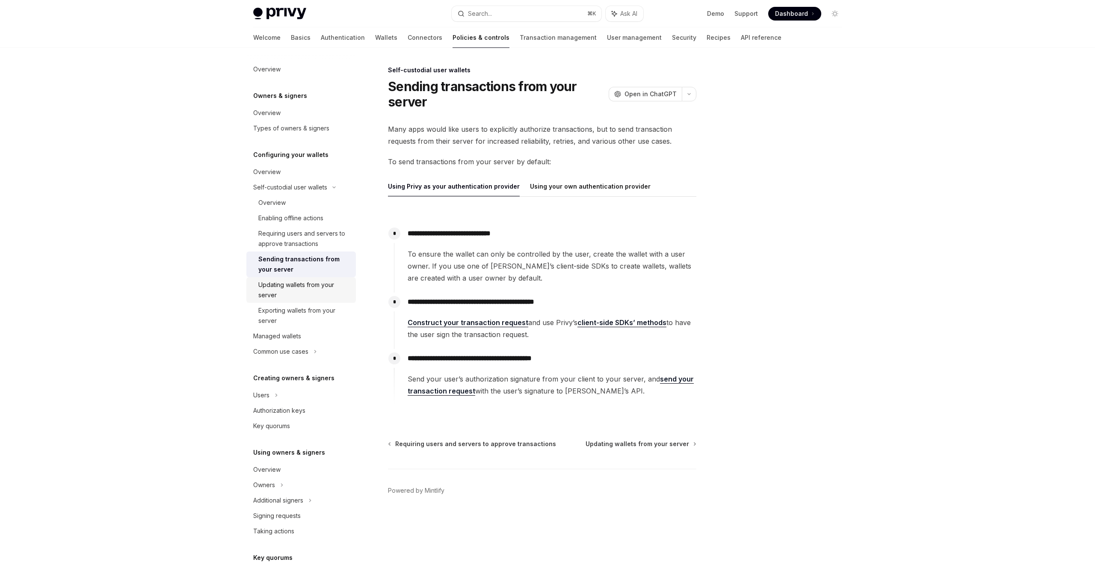
click at [332, 279] on link "Updating wallets from your server" at bounding box center [300, 290] width 109 height 26
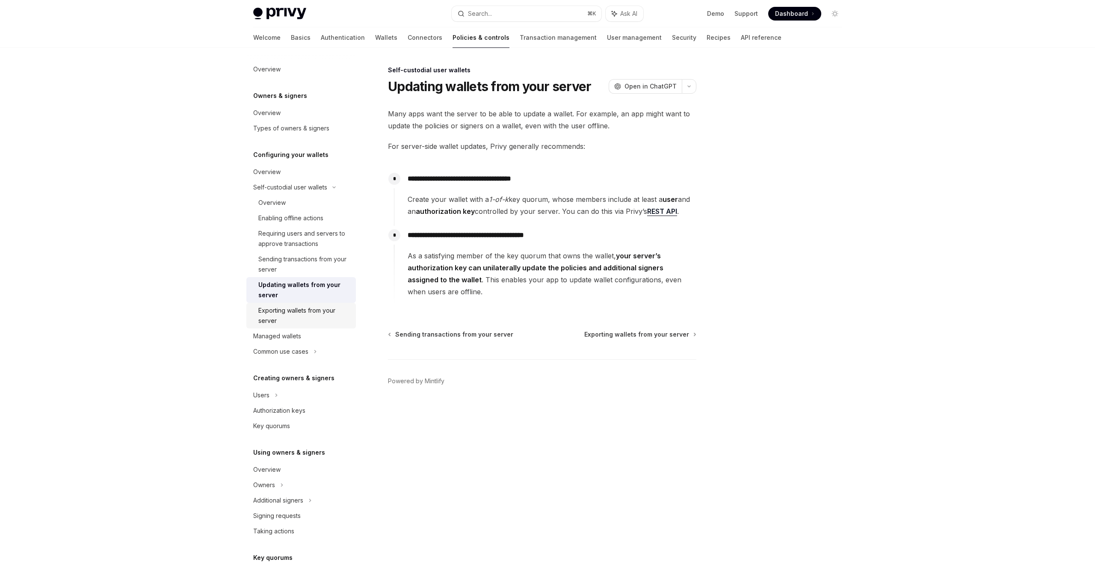
click at [314, 311] on div "Exporting wallets from your server" at bounding box center [304, 315] width 92 height 21
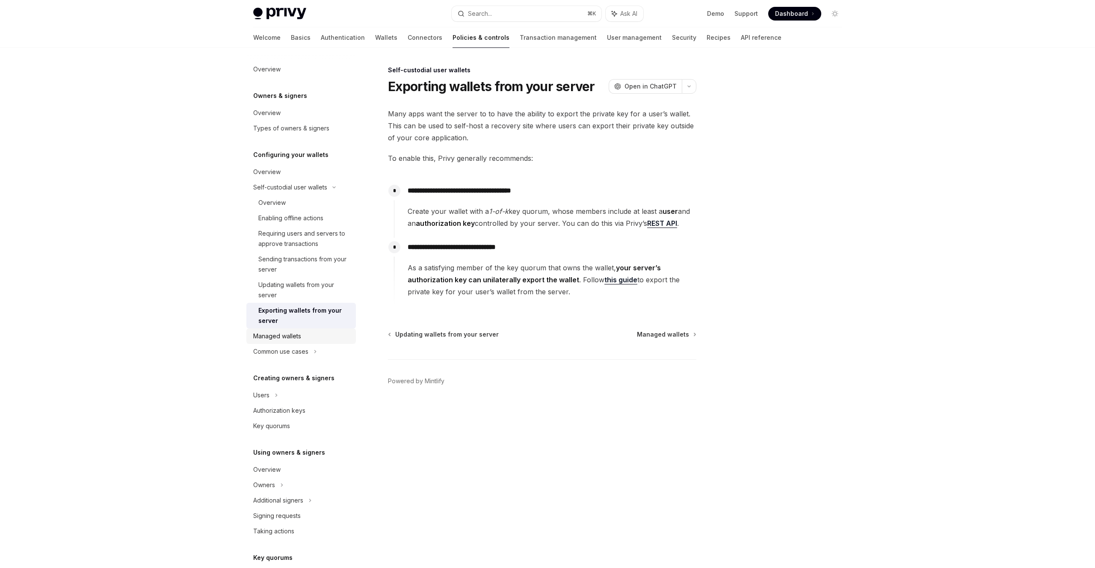
click at [310, 336] on div "Managed wallets" at bounding box center [302, 336] width 98 height 10
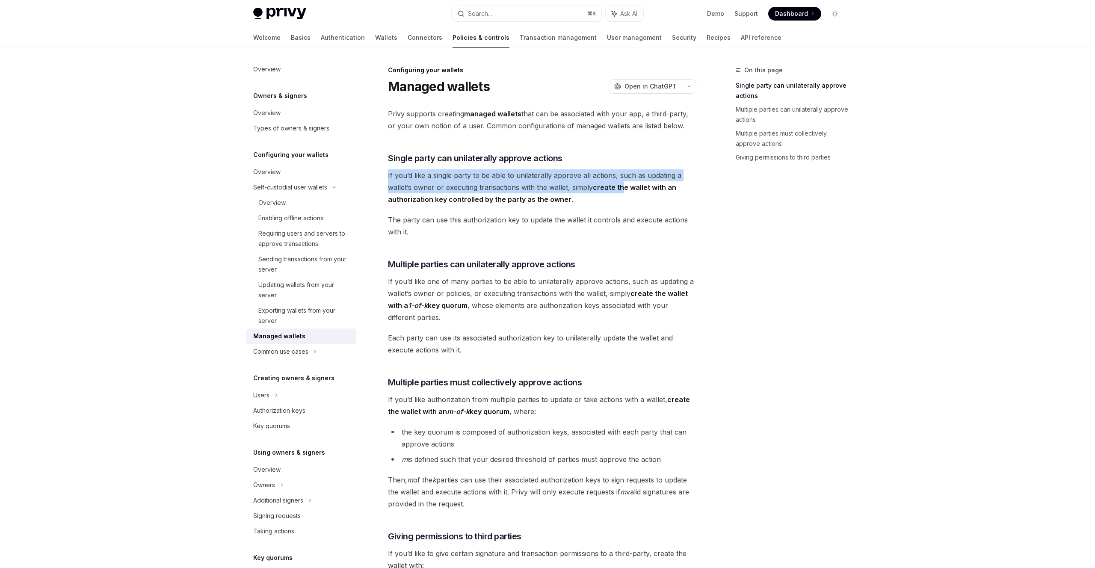
drag, startPoint x: 388, startPoint y: 176, endPoint x: 624, endPoint y: 186, distance: 236.7
click at [624, 186] on span "If you’d like a single party to be able to unilaterally approve all actions, su…" at bounding box center [542, 187] width 308 height 36
click at [622, 178] on span "If you’d like a single party to be able to unilaterally approve all actions, su…" at bounding box center [542, 187] width 308 height 36
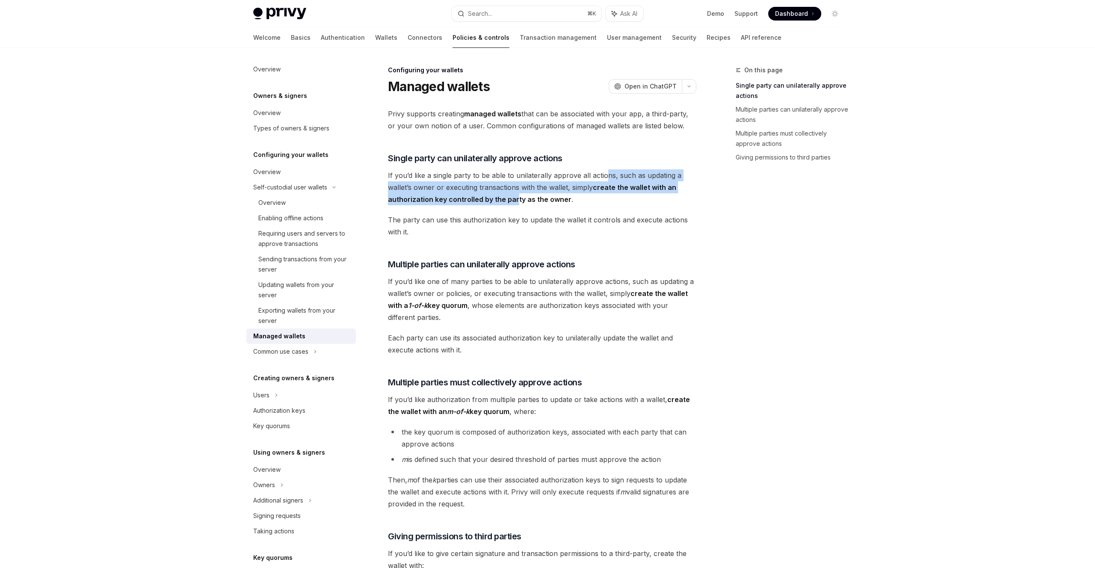
drag, startPoint x: 604, startPoint y: 174, endPoint x: 515, endPoint y: 195, distance: 90.8
click at [515, 194] on span "If you’d like a single party to be able to unilaterally approve all actions, su…" at bounding box center [542, 187] width 308 height 36
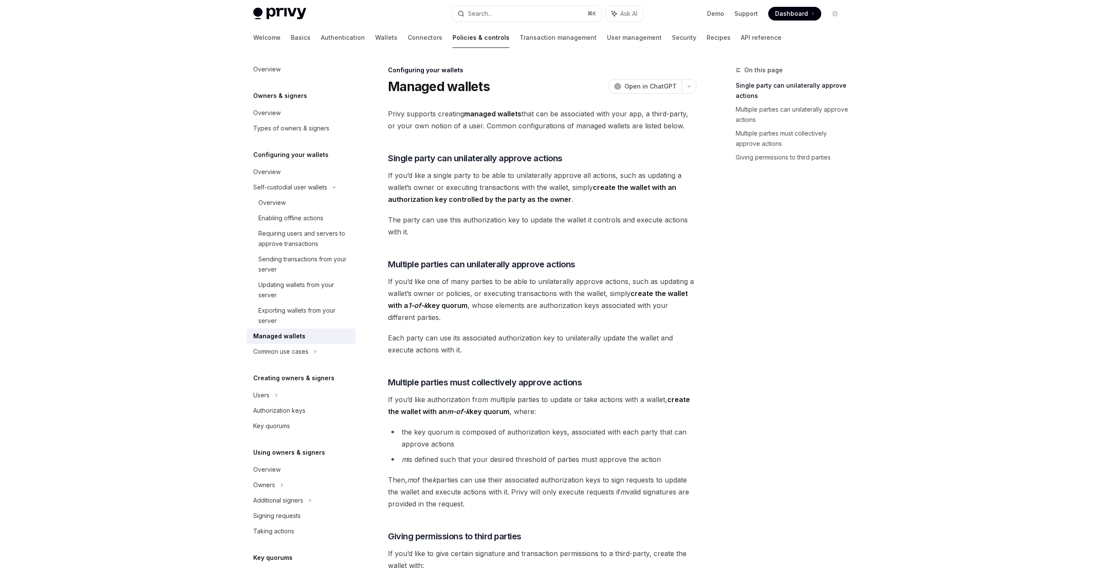
click at [525, 208] on div "Privy supports creating managed wallets that can be associated with your app, a…" at bounding box center [542, 386] width 308 height 556
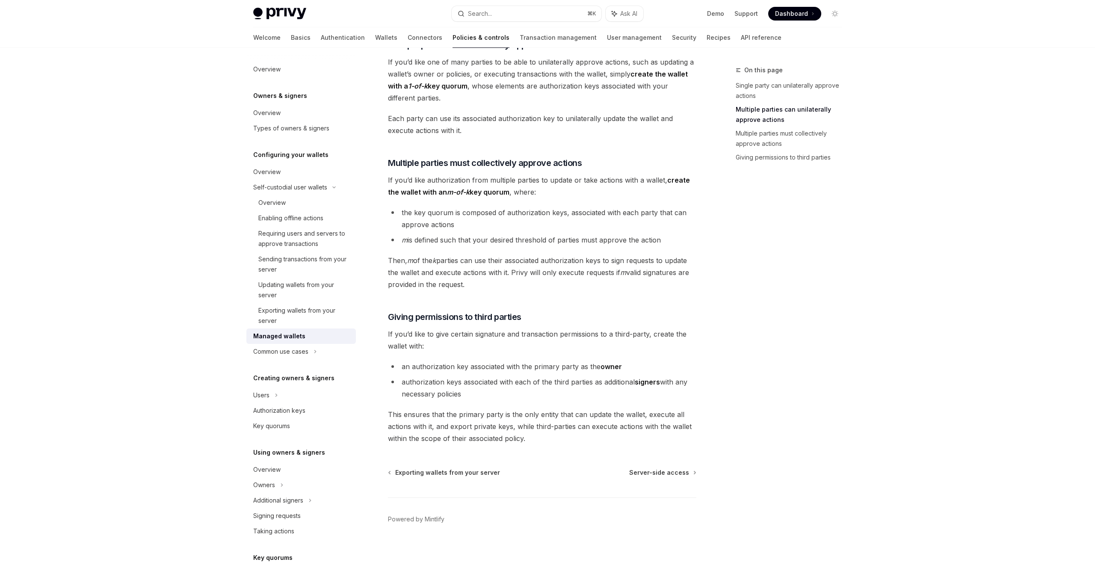
scroll to position [223, 0]
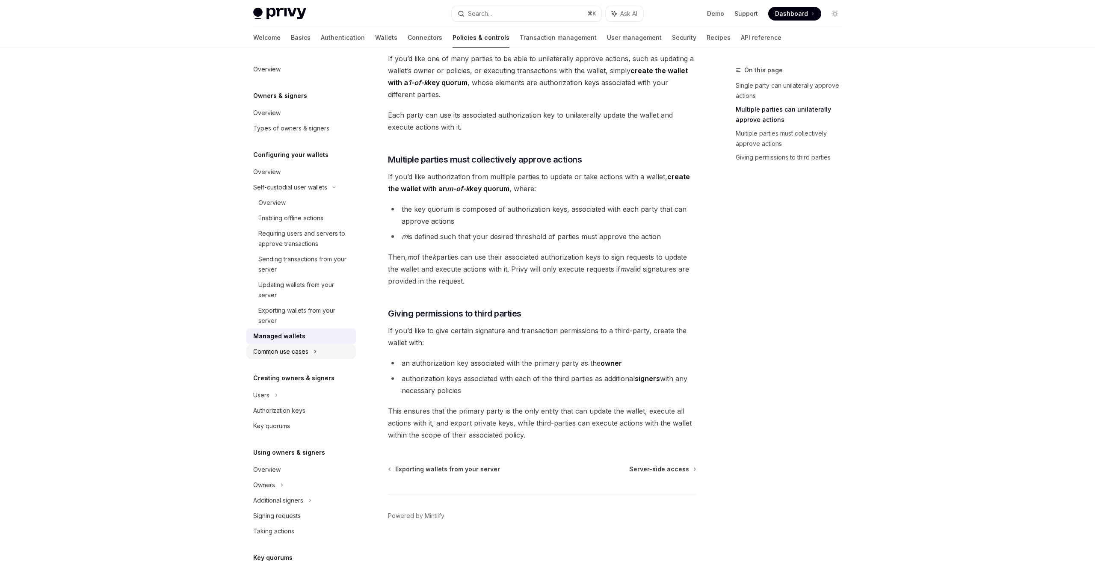
click at [299, 351] on div "Common use cases" at bounding box center [280, 351] width 55 height 10
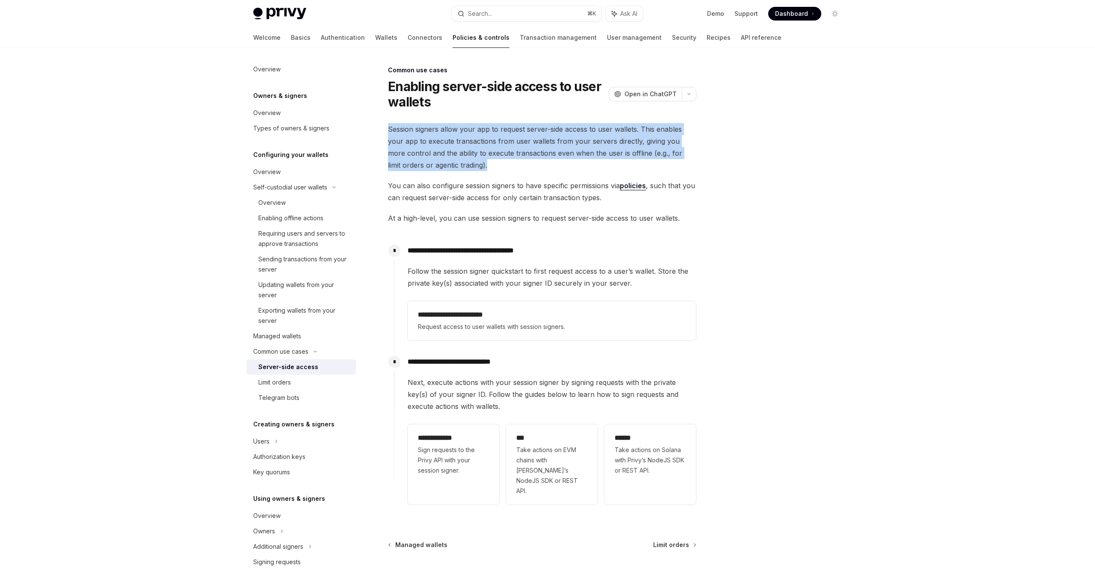
drag, startPoint x: 389, startPoint y: 129, endPoint x: 520, endPoint y: 161, distance: 134.6
click at [520, 161] on span "Session signers allow your app to request server-side access to user wallets. T…" at bounding box center [542, 147] width 308 height 48
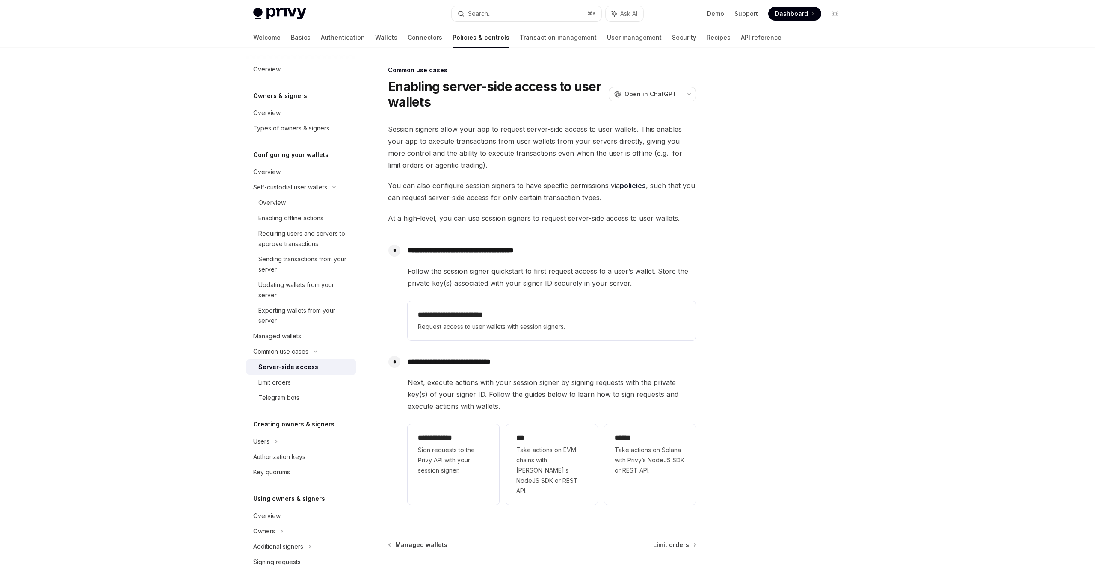
click at [487, 190] on span "You can also configure session signers to have specific permissions via policie…" at bounding box center [542, 192] width 308 height 24
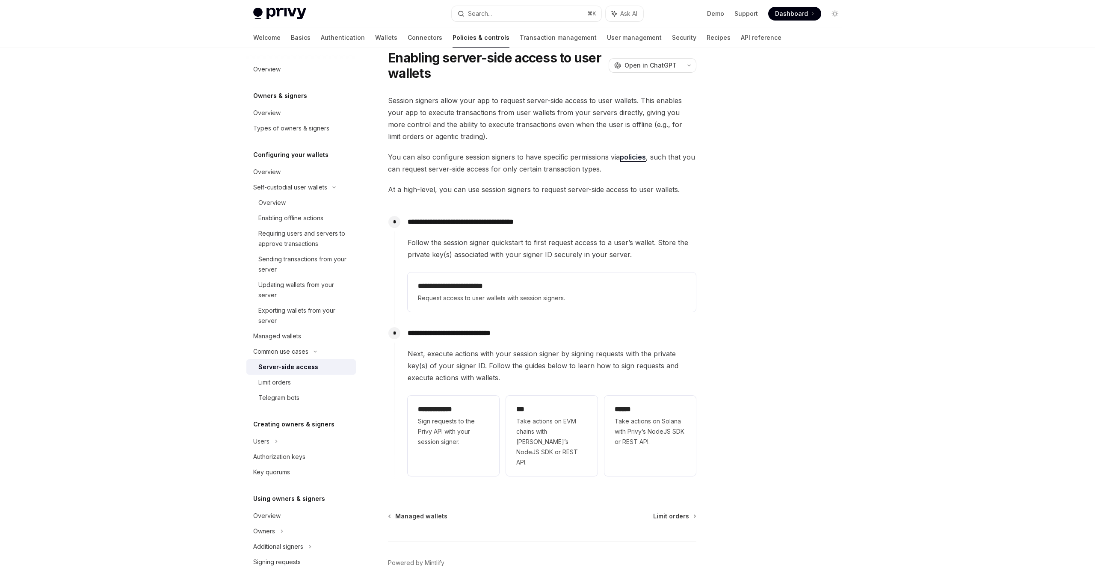
scroll to position [30, 0]
click at [301, 386] on div "Limit orders" at bounding box center [304, 382] width 92 height 10
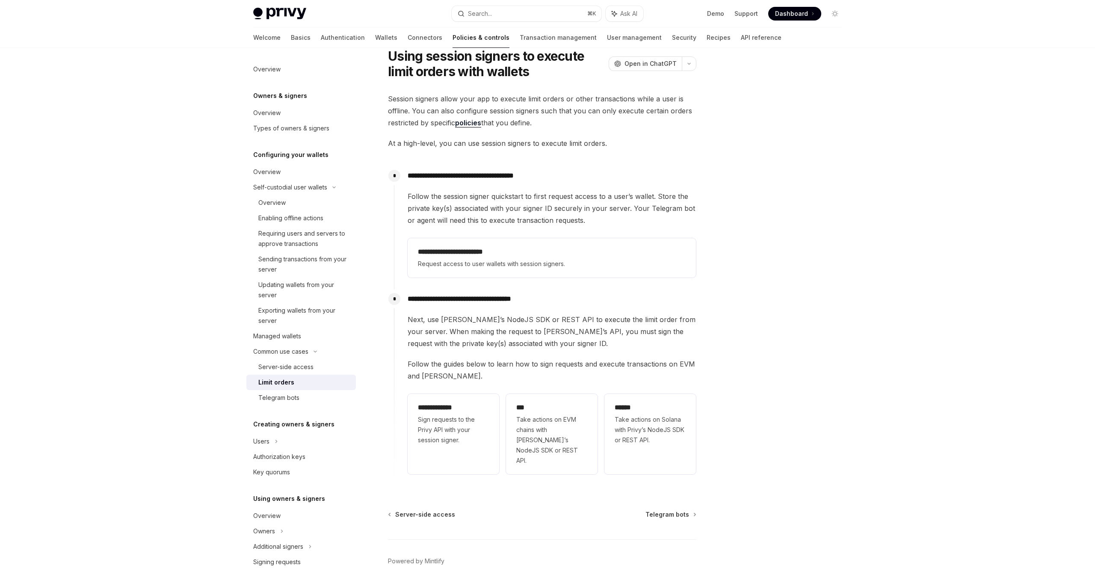
drag, startPoint x: 412, startPoint y: 111, endPoint x: 678, endPoint y: 124, distance: 266.3
click at [678, 124] on span "Session signers allow your app to execute limit orders or other transactions wh…" at bounding box center [542, 111] width 308 height 36
drag, startPoint x: 410, startPoint y: 145, endPoint x: 634, endPoint y: 151, distance: 224.1
click at [633, 151] on div "**********" at bounding box center [542, 289] width 308 height 393
click at [634, 151] on div "**********" at bounding box center [542, 289] width 308 height 393
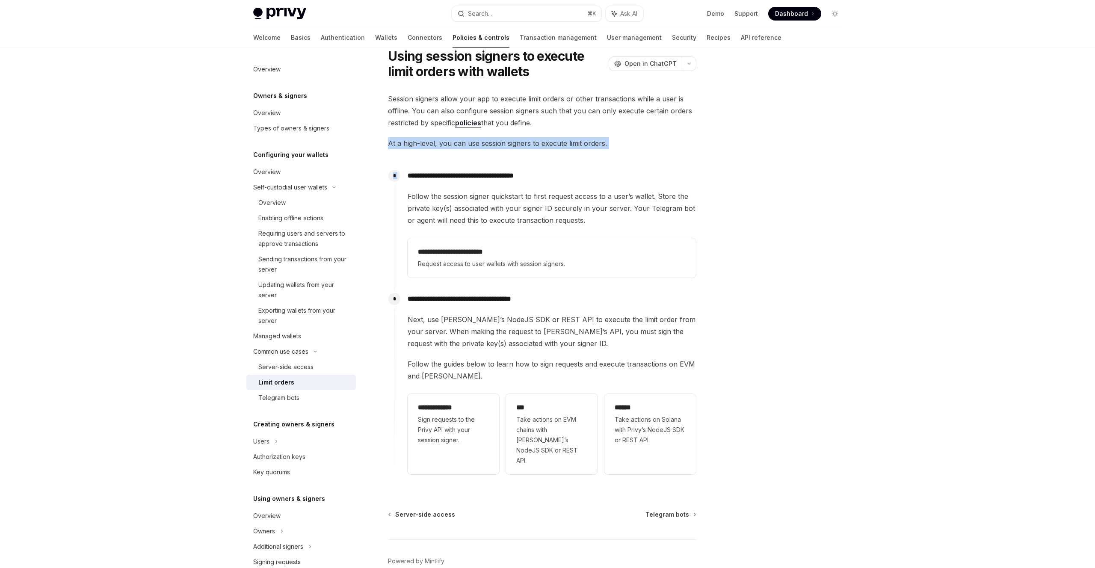
drag, startPoint x: 389, startPoint y: 142, endPoint x: 600, endPoint y: 149, distance: 211.8
click at [600, 149] on div "**********" at bounding box center [542, 289] width 308 height 393
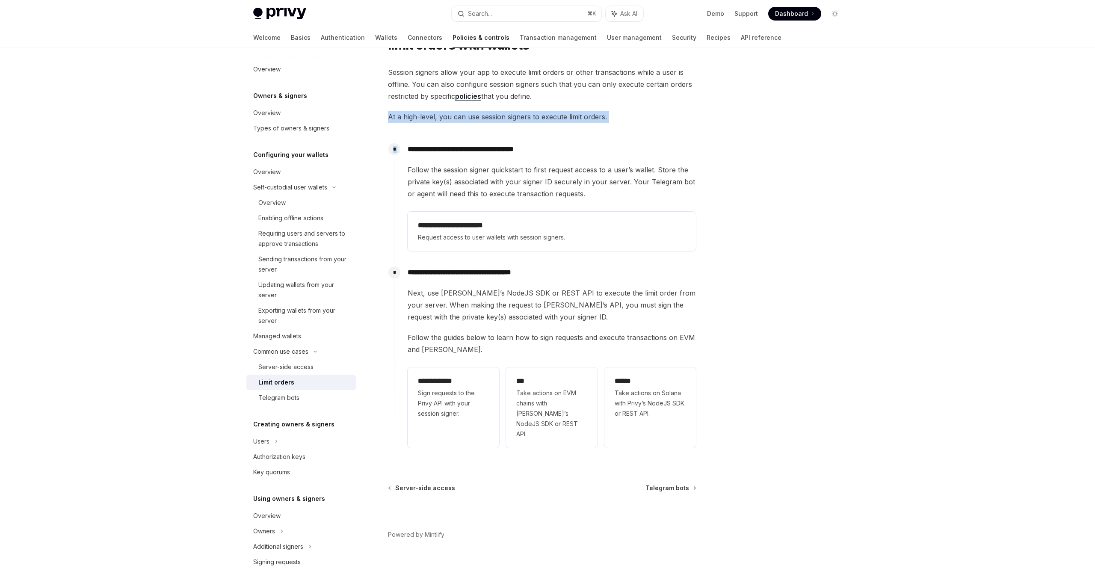
scroll to position [63, 0]
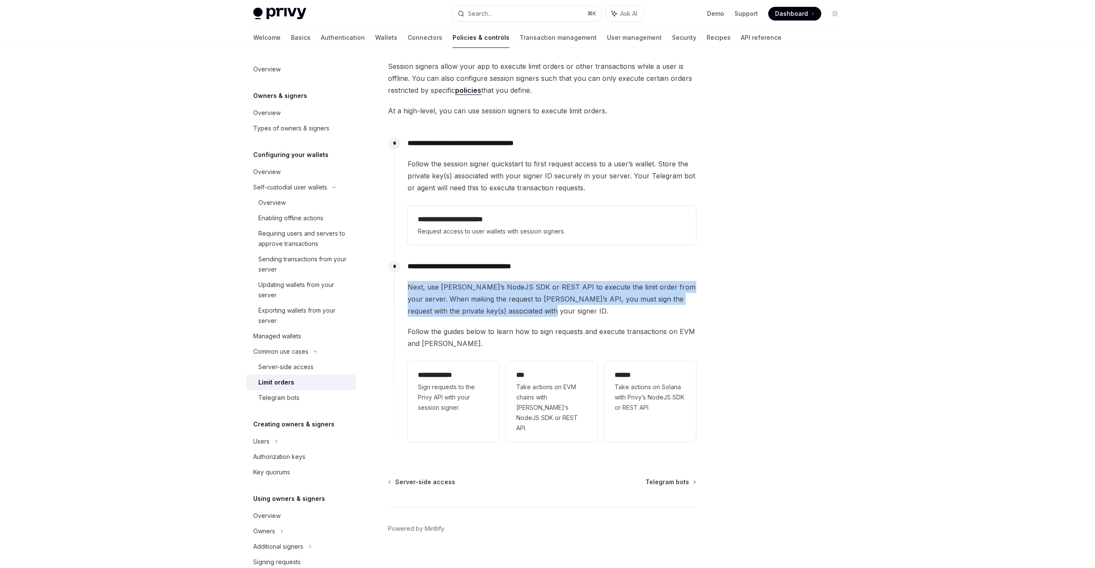
drag, startPoint x: 406, startPoint y: 288, endPoint x: 638, endPoint y: 306, distance: 232.0
click at [638, 306] on div "**********" at bounding box center [545, 351] width 302 height 188
click at [509, 292] on span "Next, use [PERSON_NAME]’s NodeJS SDK or REST API to execute the limit order fro…" at bounding box center [552, 299] width 288 height 36
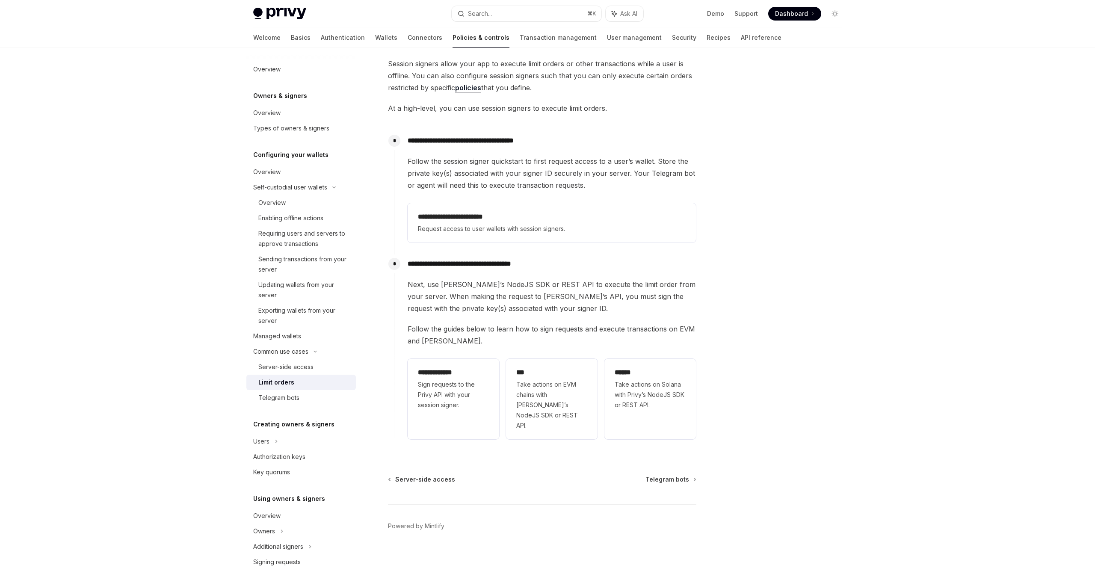
scroll to position [0, 0]
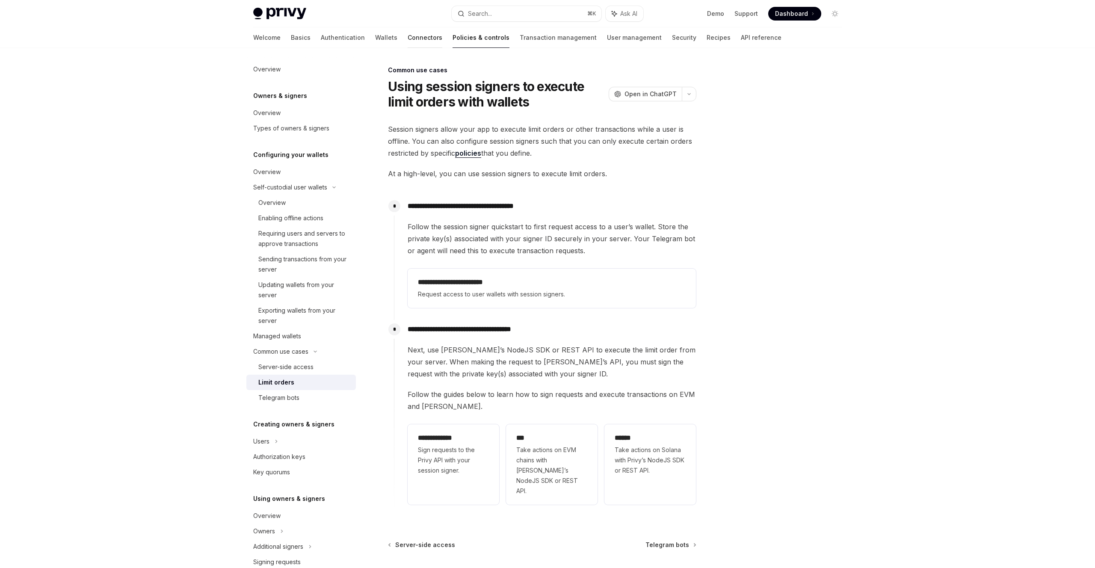
click at [408, 40] on link "Connectors" at bounding box center [425, 37] width 35 height 21
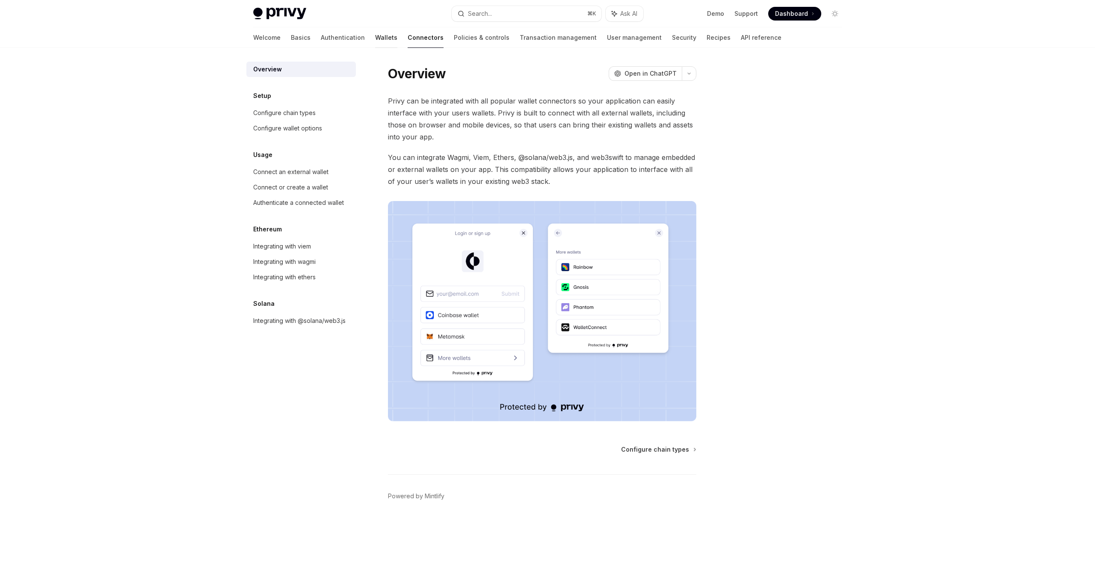
click at [375, 38] on link "Wallets" at bounding box center [386, 37] width 22 height 21
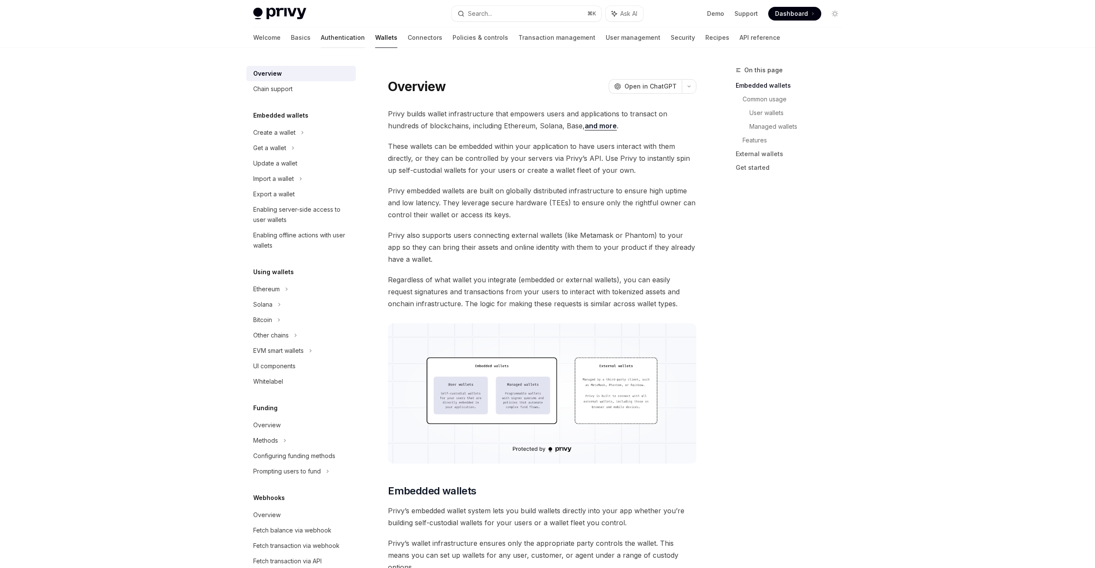
click at [321, 42] on link "Authentication" at bounding box center [343, 37] width 44 height 21
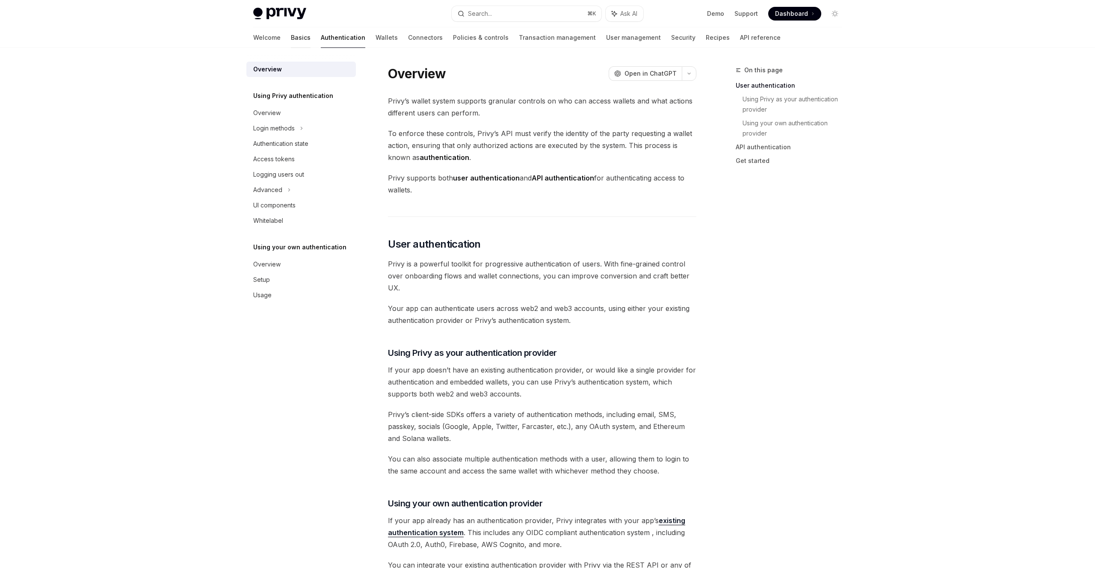
click at [291, 36] on link "Basics" at bounding box center [301, 37] width 20 height 21
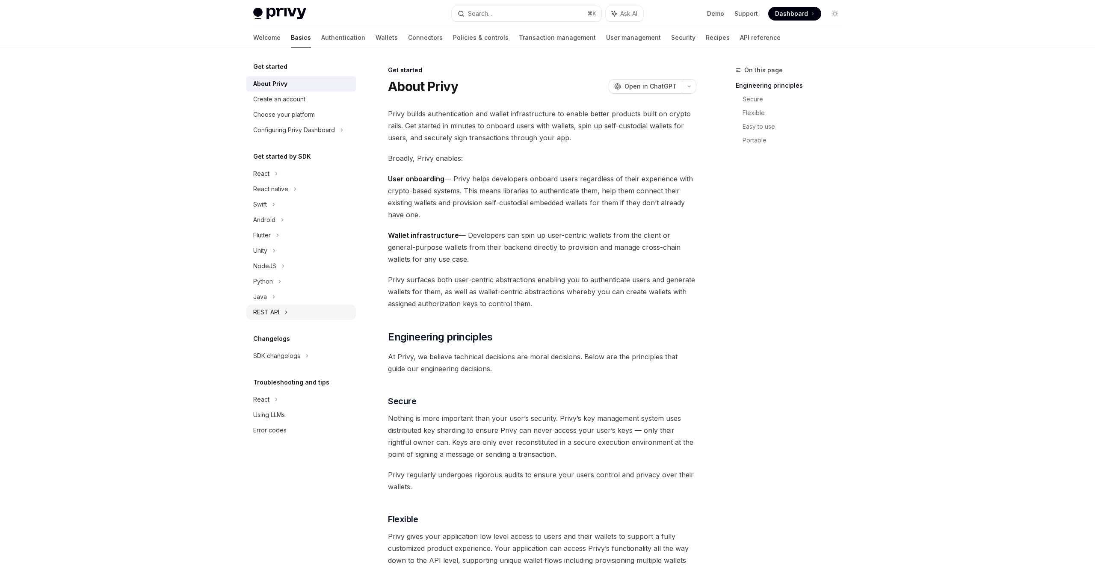
click at [270, 311] on div "REST API" at bounding box center [266, 312] width 26 height 10
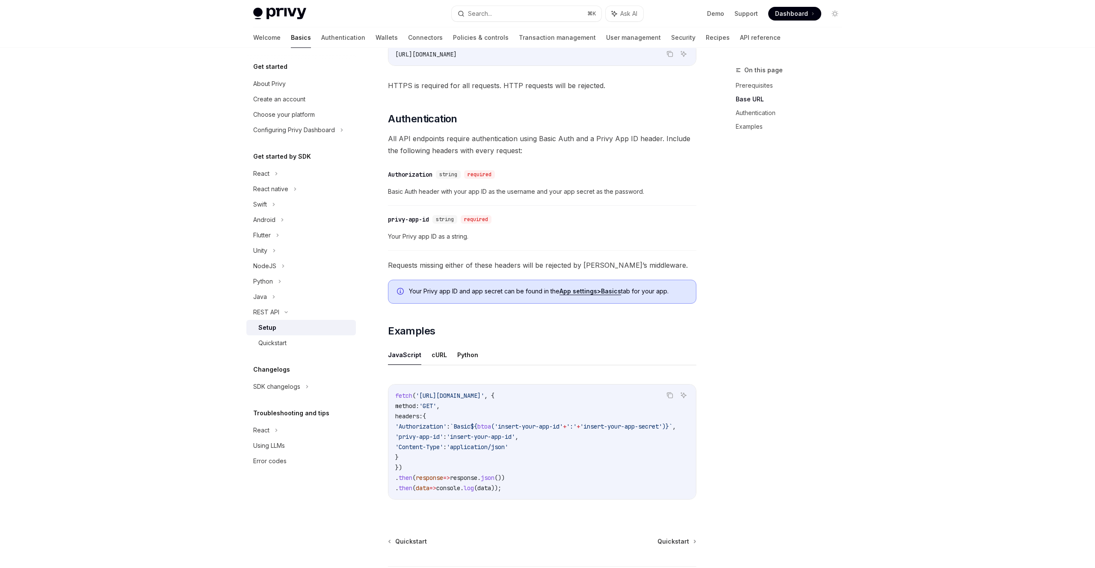
scroll to position [168, 0]
click at [674, 548] on span "Quickstart" at bounding box center [673, 544] width 32 height 9
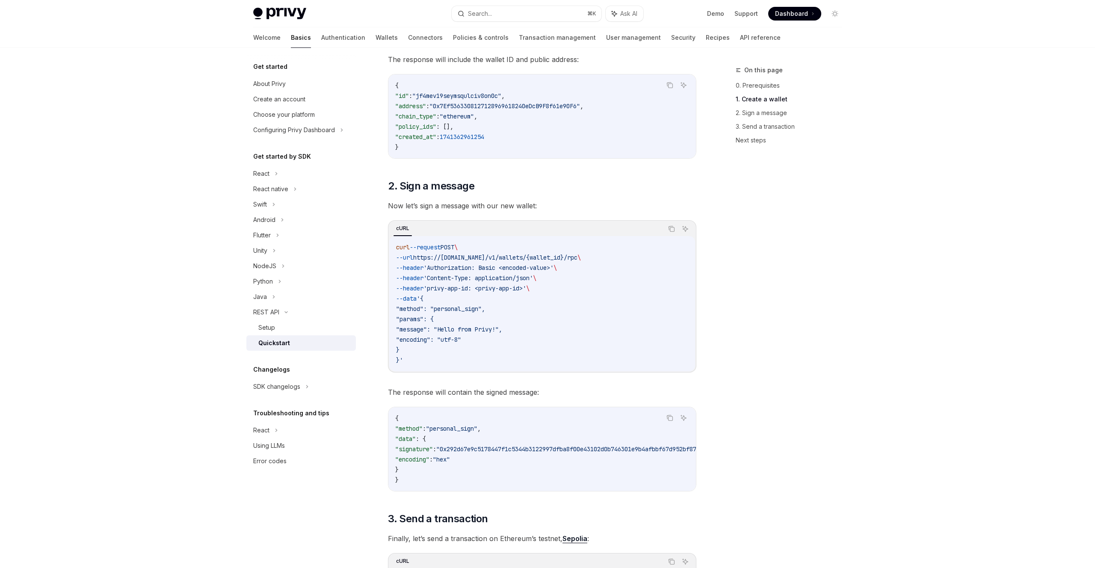
scroll to position [256, 0]
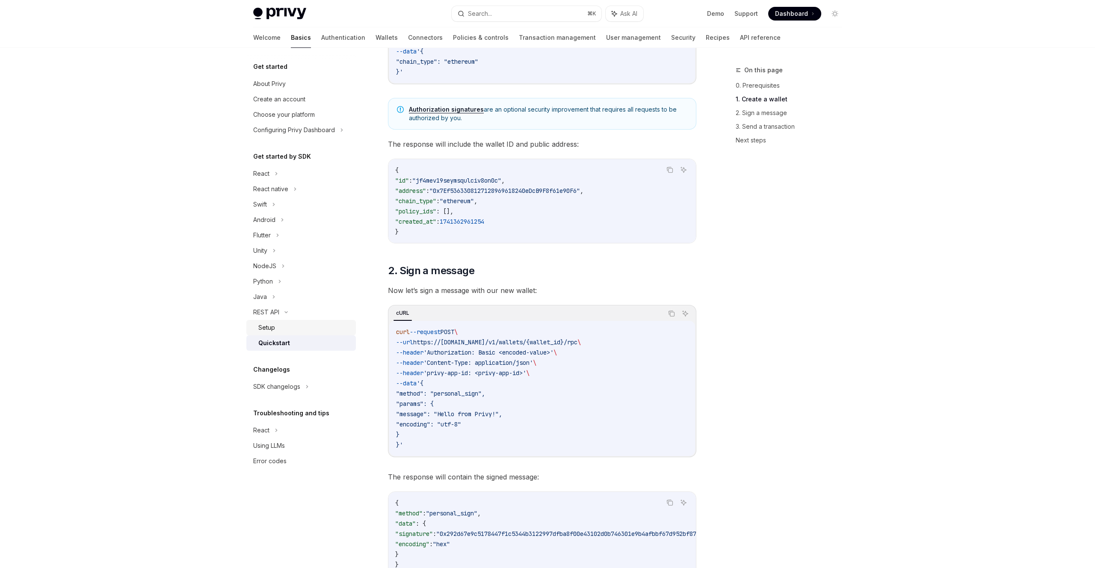
click at [269, 327] on div "Setup" at bounding box center [266, 327] width 17 height 10
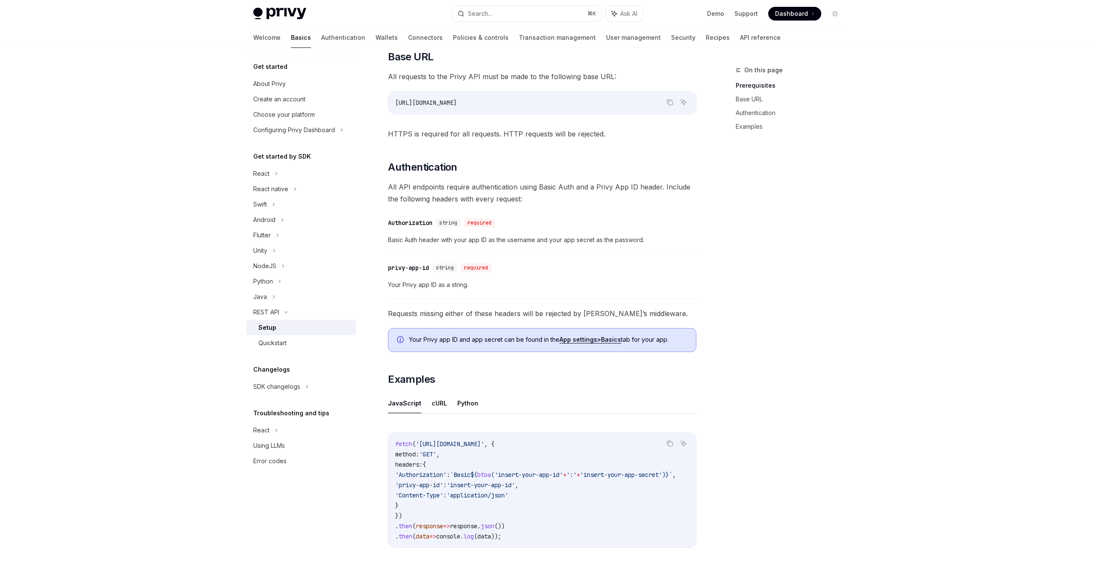
scroll to position [177, 0]
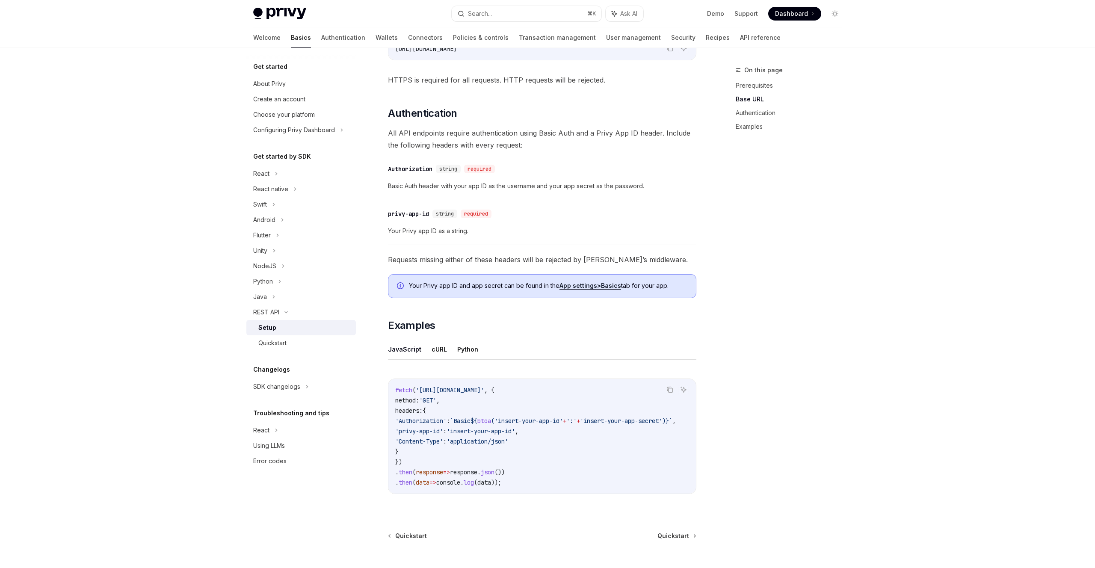
click at [663, 529] on div "REST API Setup OpenAI Open in ChatGPT OpenAI Open in ChatGPT ​ Prerequisites Be…" at bounding box center [462, 261] width 472 height 746
click at [671, 539] on span "Quickstart" at bounding box center [673, 536] width 32 height 9
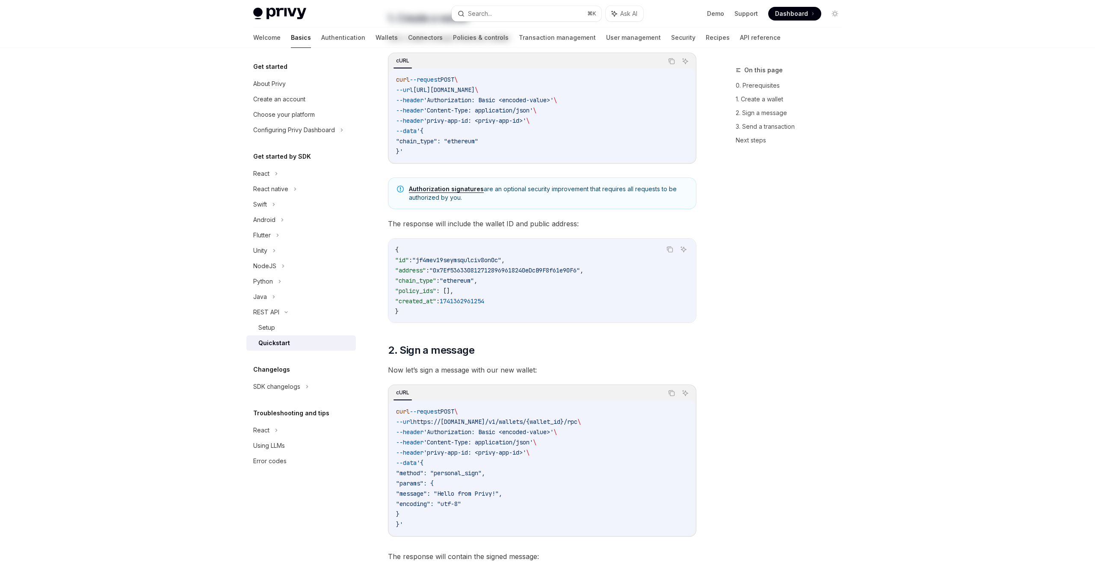
type textarea "*"
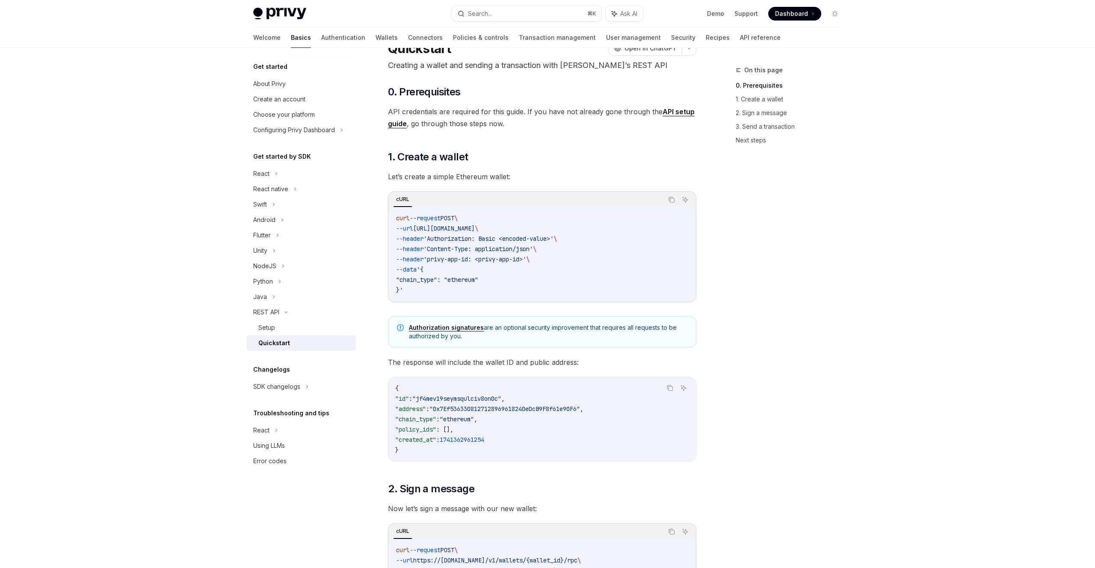
scroll to position [57, 0]
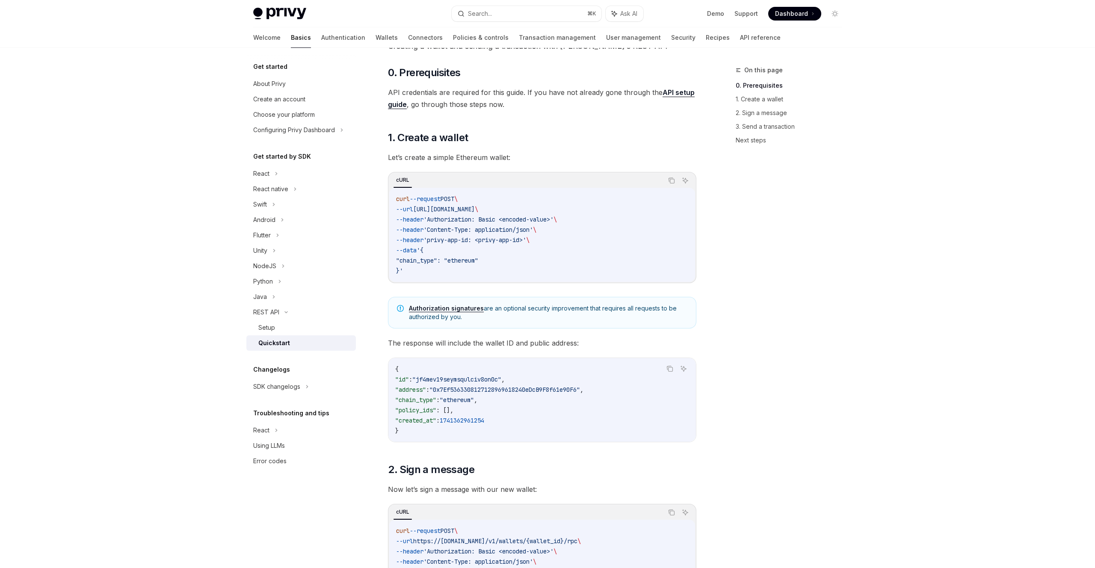
click at [470, 263] on span ""chain_type": "ethereum"" at bounding box center [437, 261] width 82 height 8
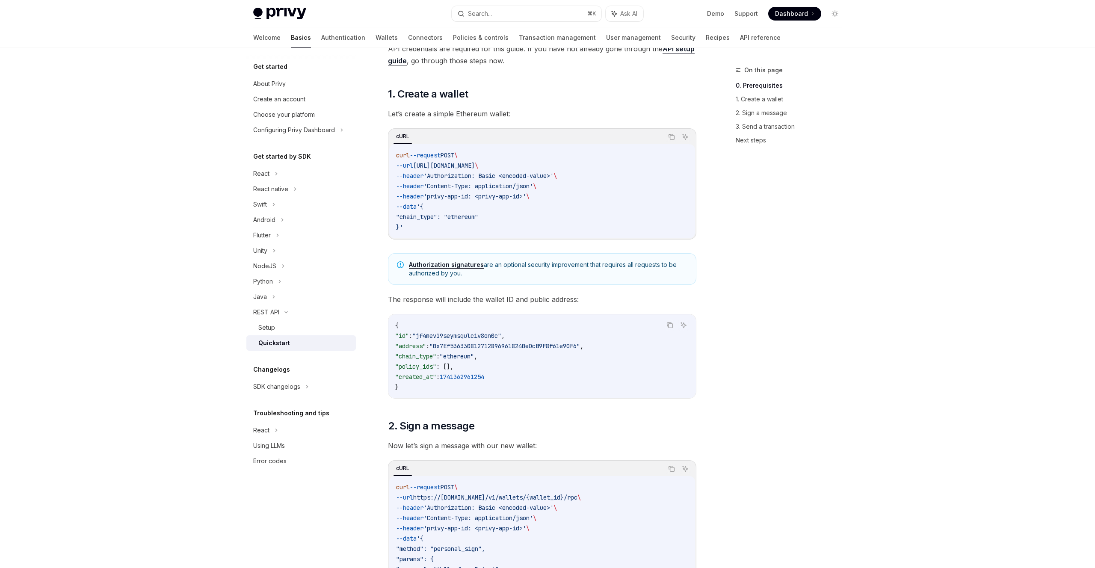
scroll to position [103, 0]
click at [527, 10] on button "Search... ⌘ K" at bounding box center [527, 13] width 150 height 15
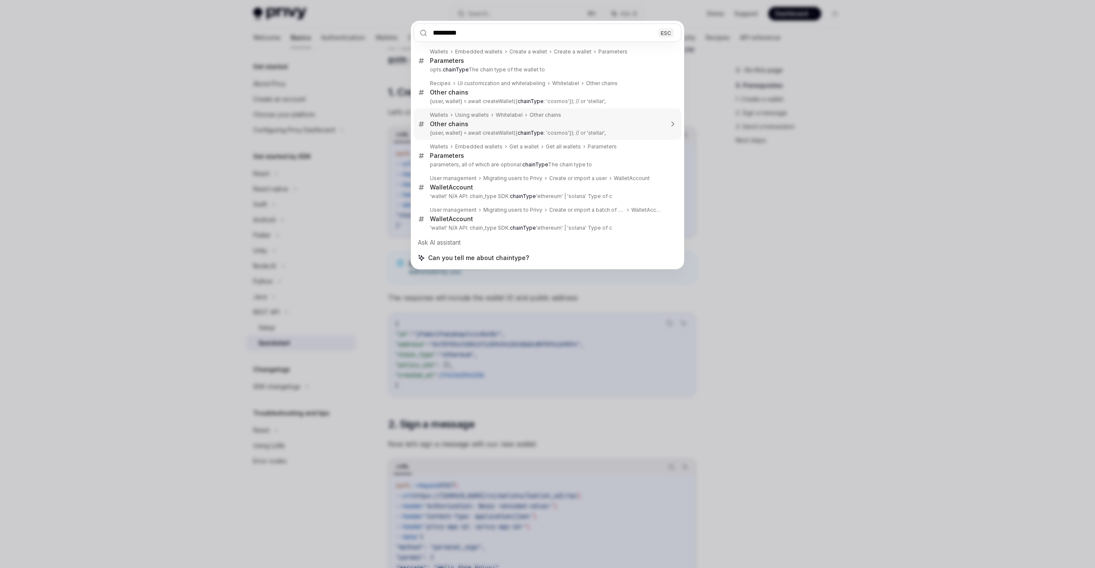
type input "*********"
click at [258, 197] on div "********* ESC Wallets Embedded wallets Create a wallet Create a wallet Paramete…" at bounding box center [547, 284] width 1095 height 568
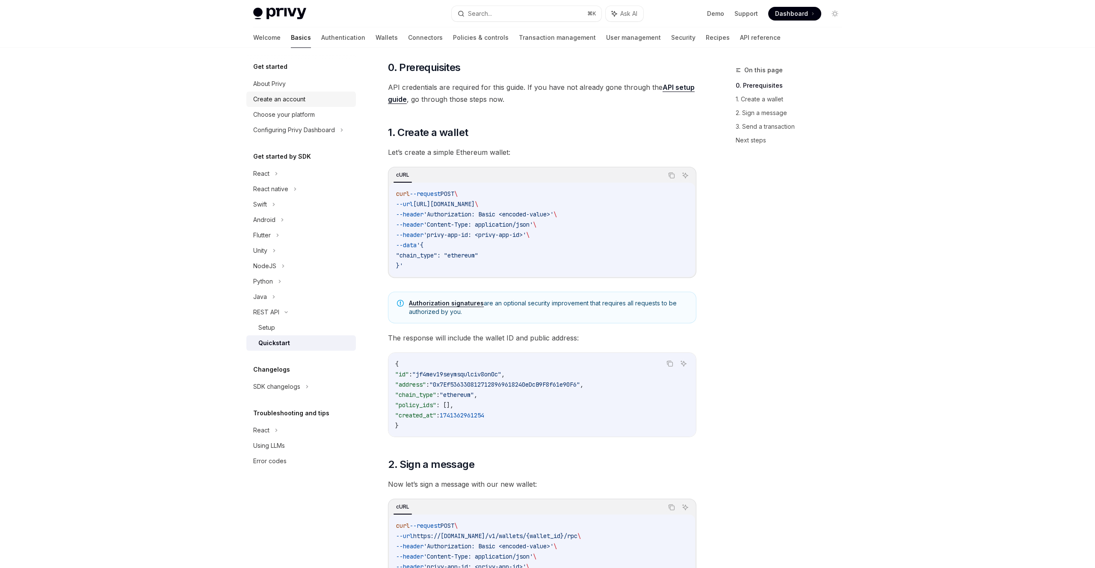
scroll to position [0, 0]
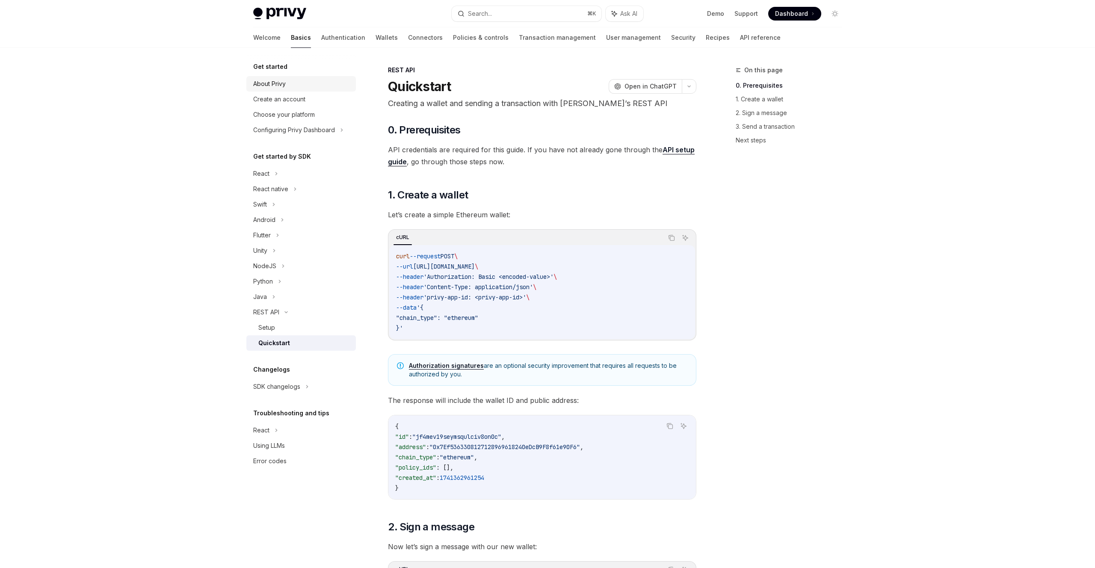
click at [268, 86] on div "About Privy" at bounding box center [269, 84] width 33 height 10
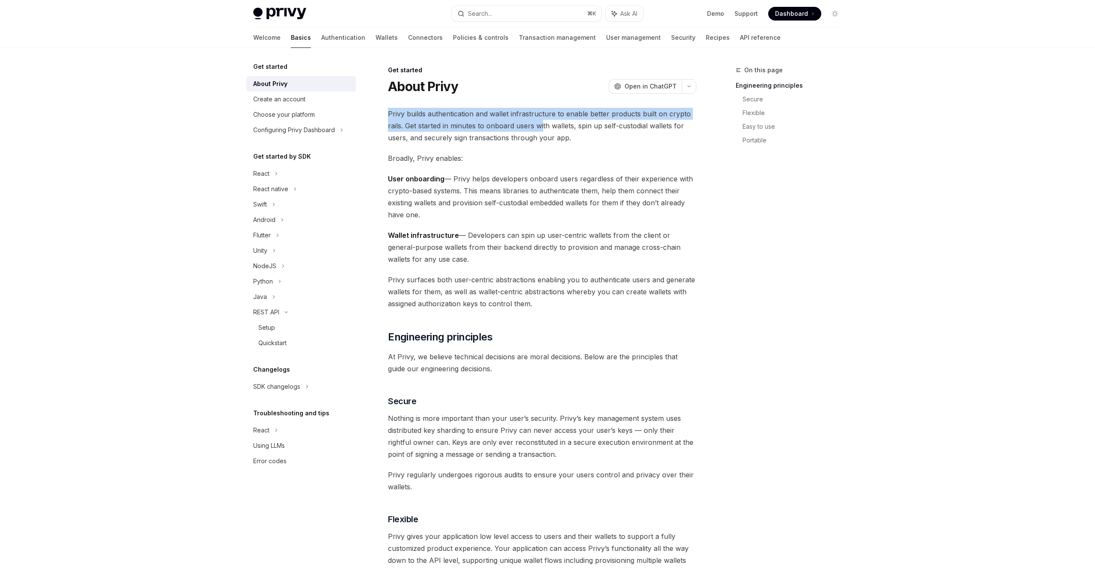
drag, startPoint x: 390, startPoint y: 116, endPoint x: 542, endPoint y: 124, distance: 152.8
click at [542, 124] on span "Privy builds authentication and wallet infrastructure to enable better products…" at bounding box center [542, 126] width 308 height 36
click at [562, 119] on span "Privy builds authentication and wallet infrastructure to enable better products…" at bounding box center [542, 126] width 308 height 36
click at [637, 87] on span "Open in ChatGPT" at bounding box center [650, 86] width 52 height 9
click at [687, 83] on button "button" at bounding box center [689, 86] width 15 height 15
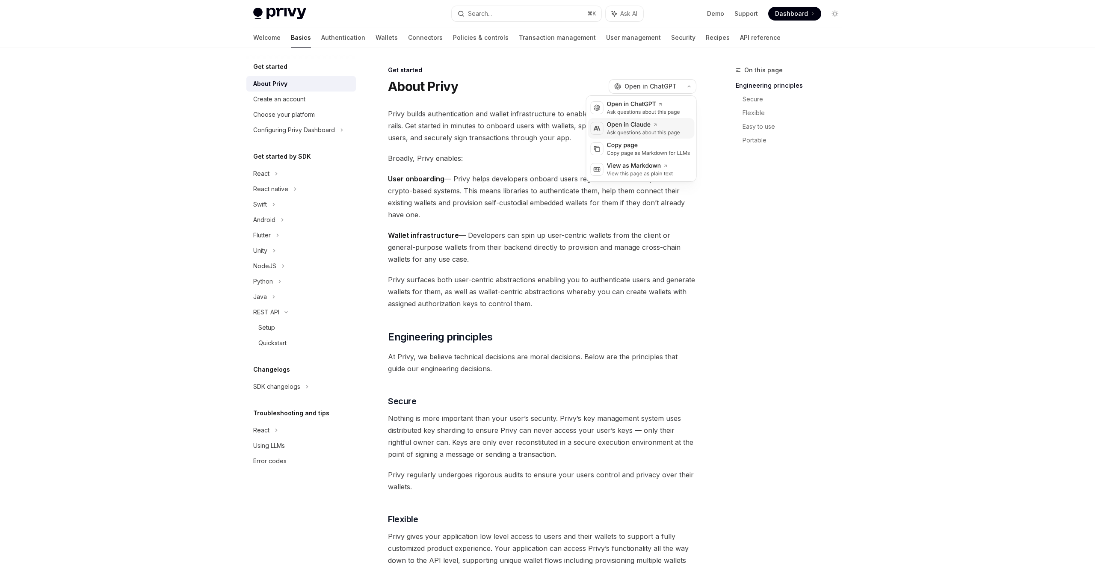
click at [661, 126] on div "Open in Claude" at bounding box center [643, 125] width 73 height 9
drag, startPoint x: 455, startPoint y: 181, endPoint x: 665, endPoint y: 253, distance: 222.5
click at [665, 253] on div "Privy builds authentication and wallet infrastructure to enable better products…" at bounding box center [542, 550] width 308 height 884
click at [662, 253] on span "Wallet infrastructure — Developers can spin up user-centric wallets from the cl…" at bounding box center [542, 247] width 308 height 36
drag, startPoint x: 479, startPoint y: 231, endPoint x: 693, endPoint y: 263, distance: 216.2
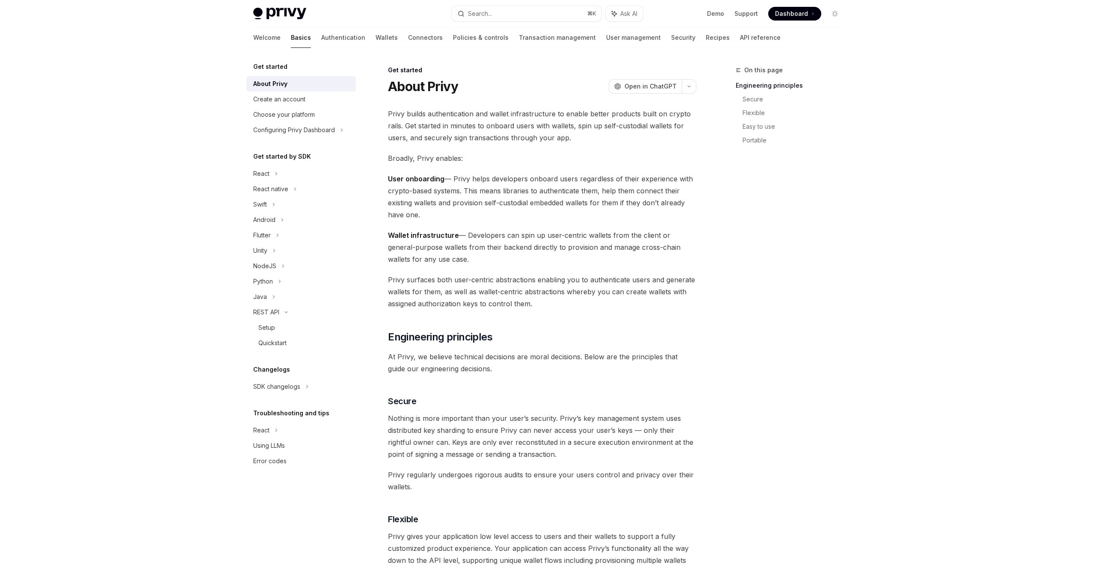
click at [693, 263] on span "Wallet infrastructure — Developers can spin up user-centric wallets from the cl…" at bounding box center [542, 247] width 308 height 36
click at [575, 257] on span "Wallet infrastructure — Developers can spin up user-centric wallets from the cl…" at bounding box center [542, 247] width 308 height 36
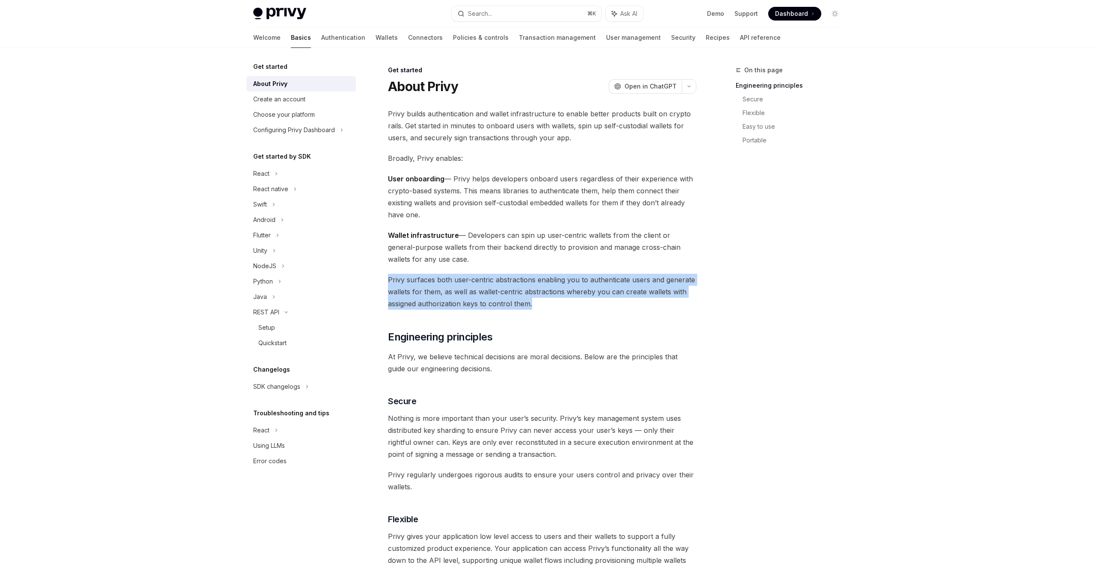
drag, startPoint x: 387, startPoint y: 281, endPoint x: 576, endPoint y: 305, distance: 190.2
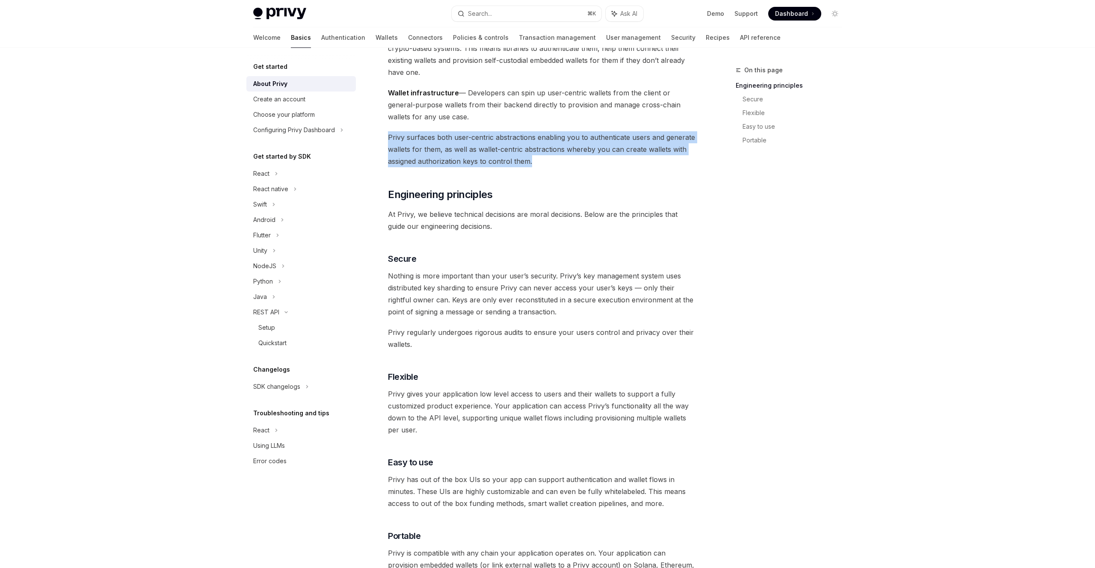
scroll to position [144, 0]
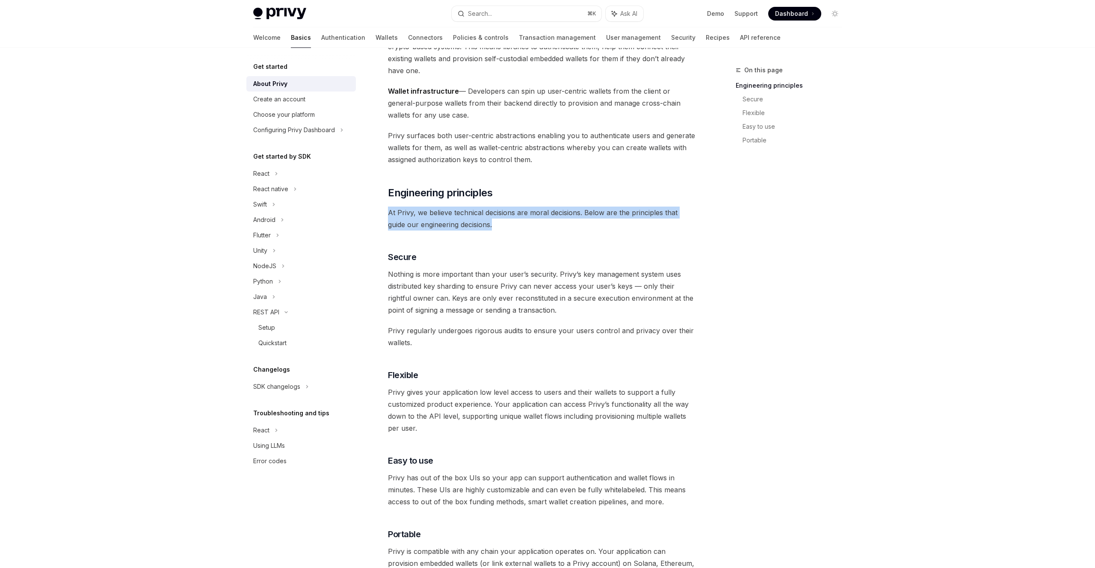
drag, startPoint x: 384, startPoint y: 212, endPoint x: 577, endPoint y: 230, distance: 194.5
click at [577, 230] on div "Get started About Privy OpenAI Open in ChatGPT OpenAI Open in ChatGPT Privy bui…" at bounding box center [462, 448] width 472 height 1054
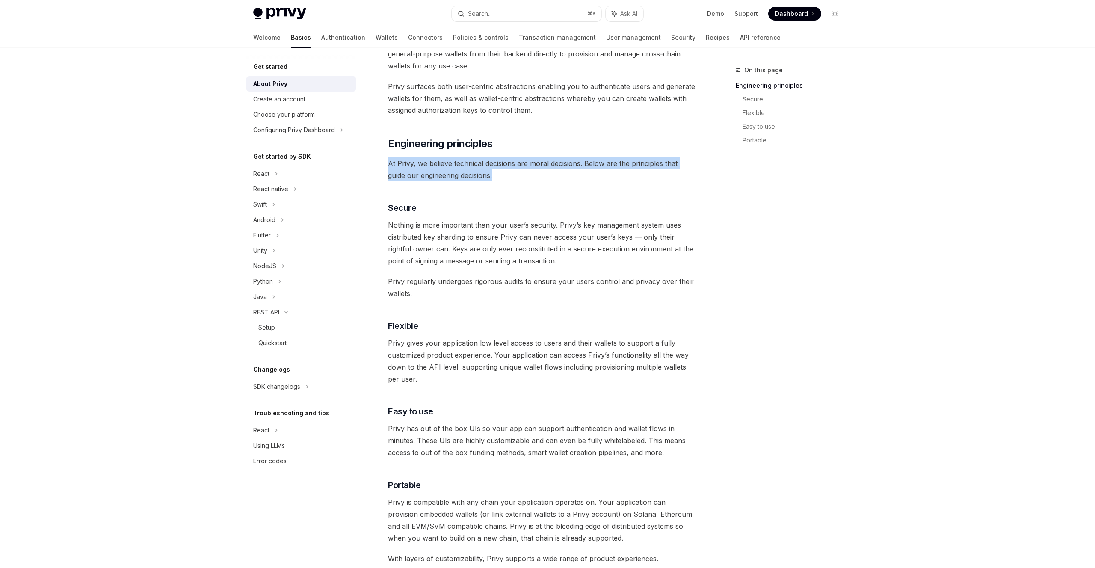
scroll to position [198, 0]
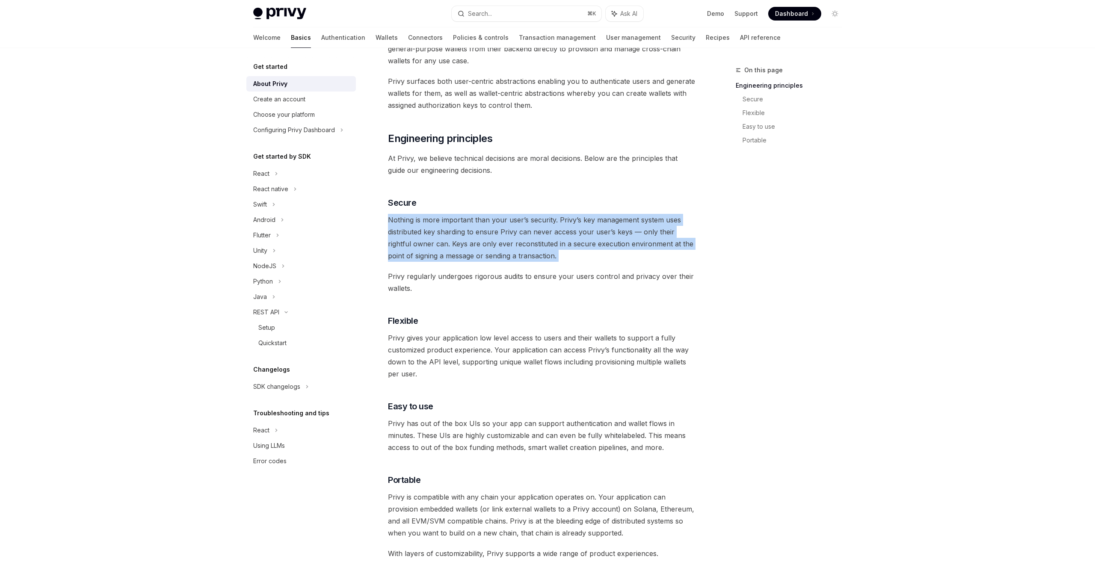
drag, startPoint x: 389, startPoint y: 219, endPoint x: 566, endPoint y: 278, distance: 187.2
click at [566, 275] on div "Privy builds authentication and wallet infrastructure to enable better products…" at bounding box center [542, 351] width 308 height 884
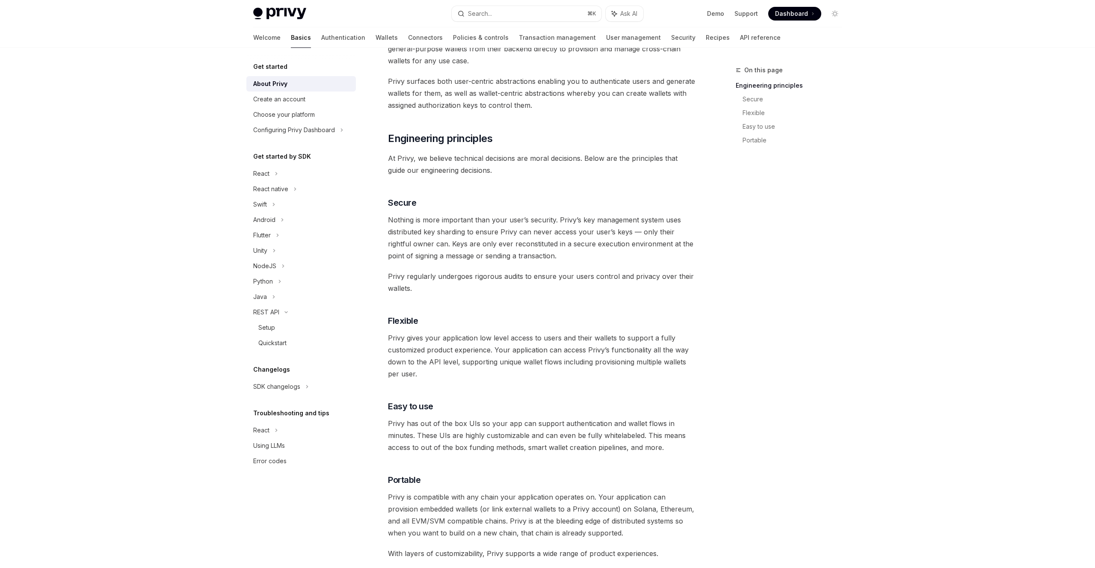
click at [563, 304] on div "Privy builds authentication and wallet infrastructure to enable better products…" at bounding box center [542, 351] width 308 height 884
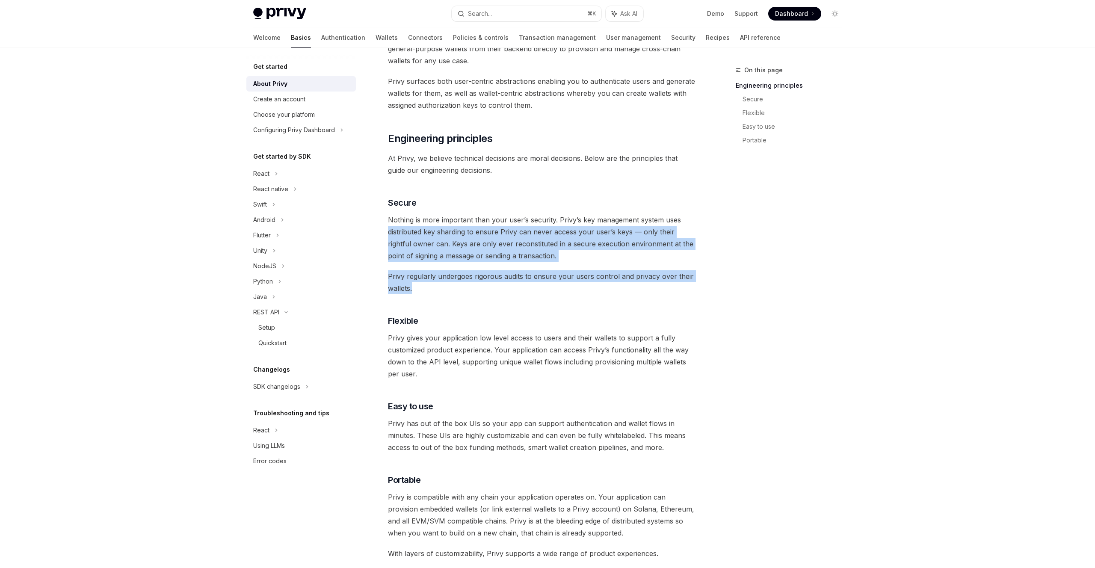
drag, startPoint x: 387, startPoint y: 233, endPoint x: 585, endPoint y: 297, distance: 208.7
click at [585, 294] on div "Get started About Privy OpenAI Open in ChatGPT OpenAI Open in ChatGPT Privy bui…" at bounding box center [462, 394] width 472 height 1054
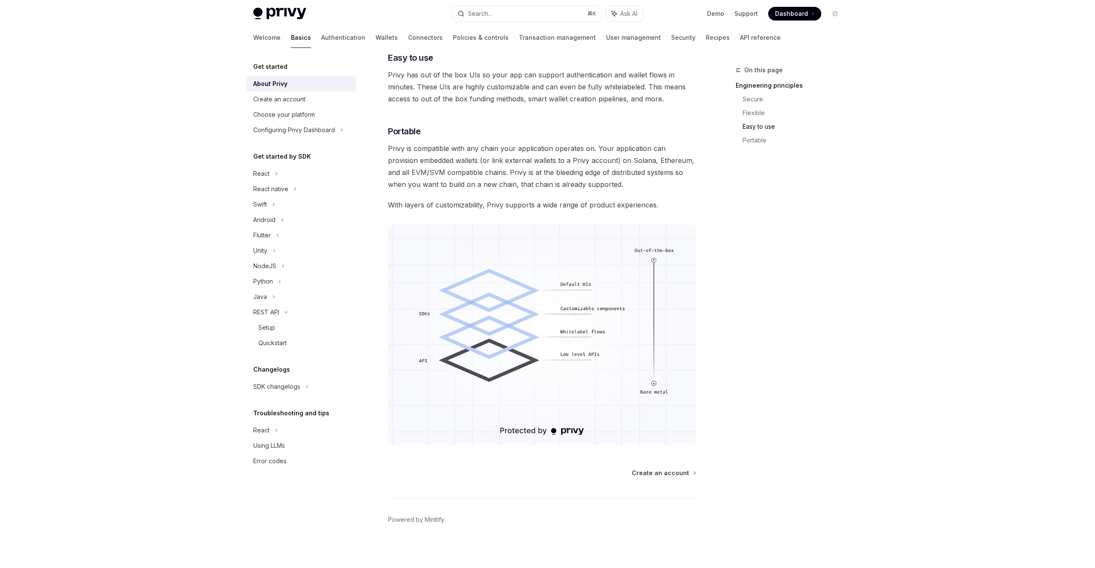
scroll to position [551, 0]
click at [668, 469] on span "Create an account" at bounding box center [660, 469] width 57 height 9
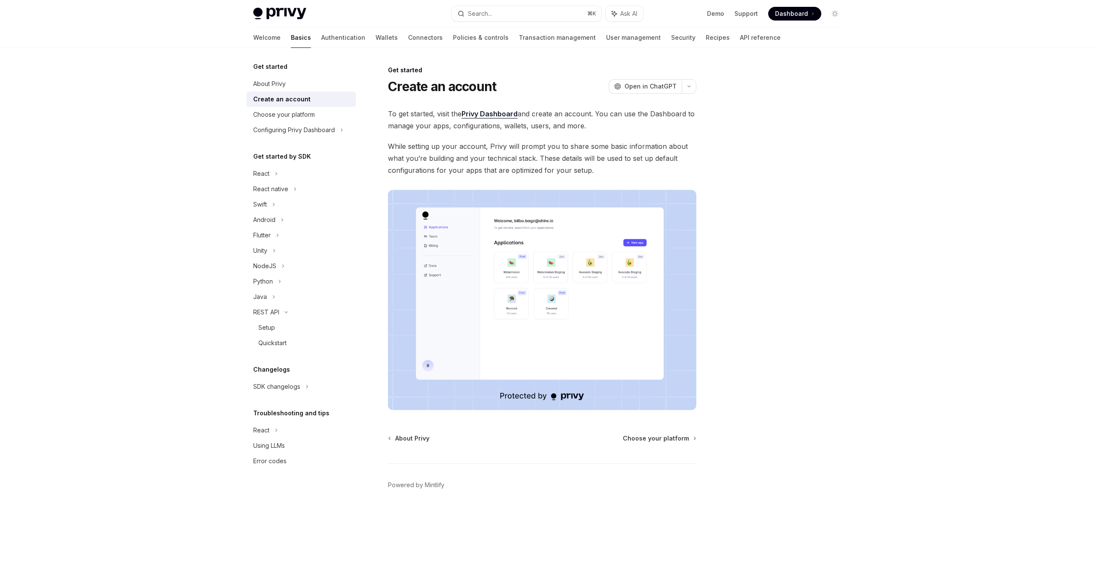
click at [659, 431] on div "Get started Create an account OpenAI Open in ChatGPT OpenAI Open in ChatGPT To …" at bounding box center [462, 316] width 472 height 503
click at [299, 109] on div "Choose your platform" at bounding box center [284, 114] width 62 height 10
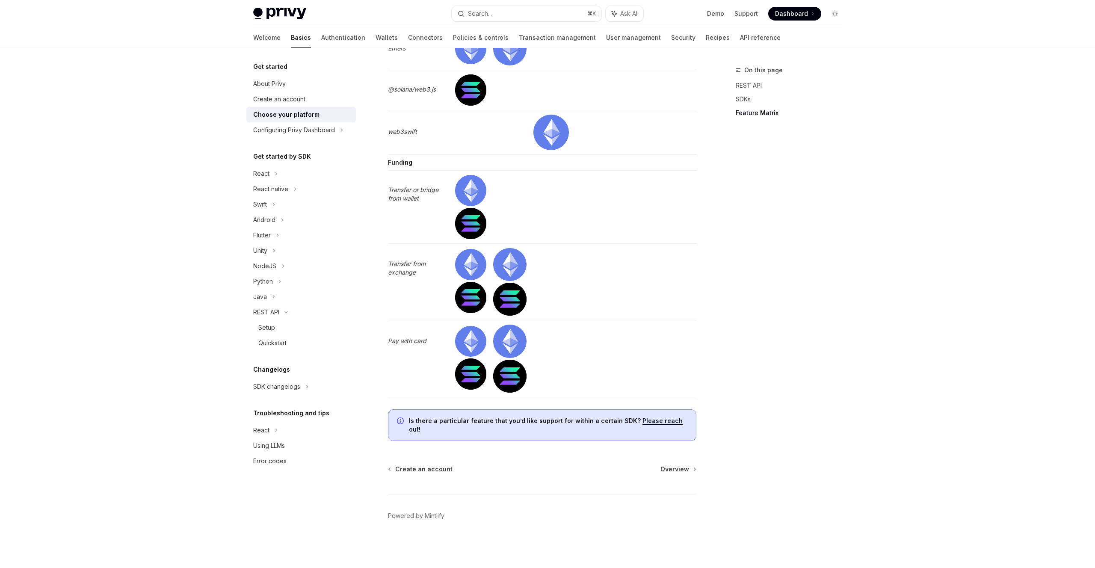
scroll to position [2613, 0]
drag, startPoint x: 407, startPoint y: 428, endPoint x: 536, endPoint y: 433, distance: 128.8
click at [536, 433] on div "Is there a particular feature that you’d like support for within a certain SDK?…" at bounding box center [542, 425] width 308 height 32
click at [536, 433] on div "Is there a particular feature that you’d like support for within a certain SDK?…" at bounding box center [548, 425] width 278 height 17
click at [535, 424] on strong "Is there a particular feature that you’d like support for within a certain SDK?" at bounding box center [525, 420] width 232 height 7
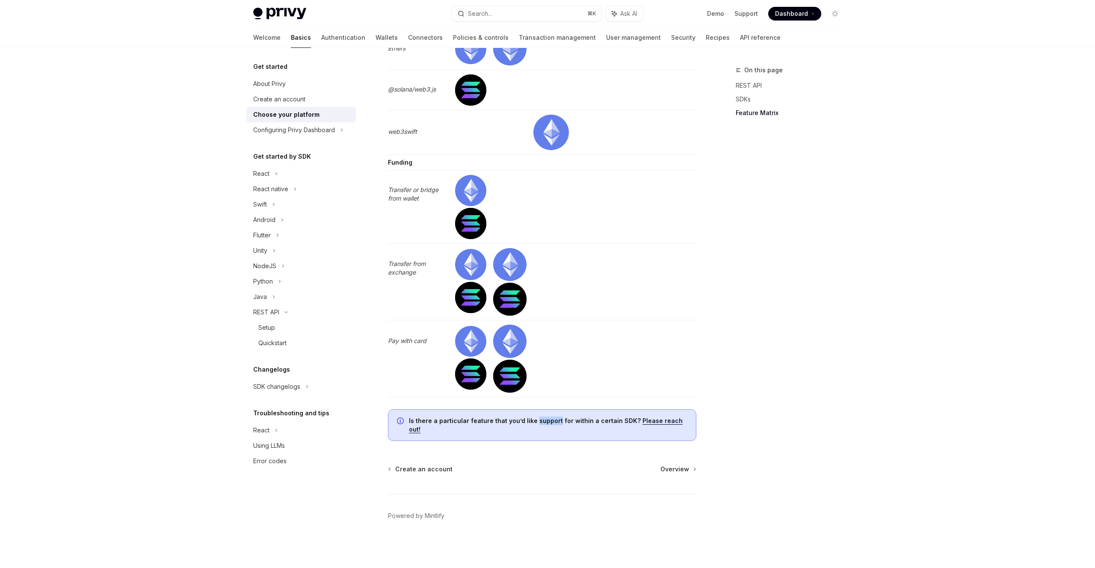
click at [535, 424] on strong "Is there a particular feature that you’d like support for within a certain SDK?" at bounding box center [525, 420] width 232 height 7
click at [304, 127] on div "Configuring Privy Dashboard" at bounding box center [294, 130] width 82 height 10
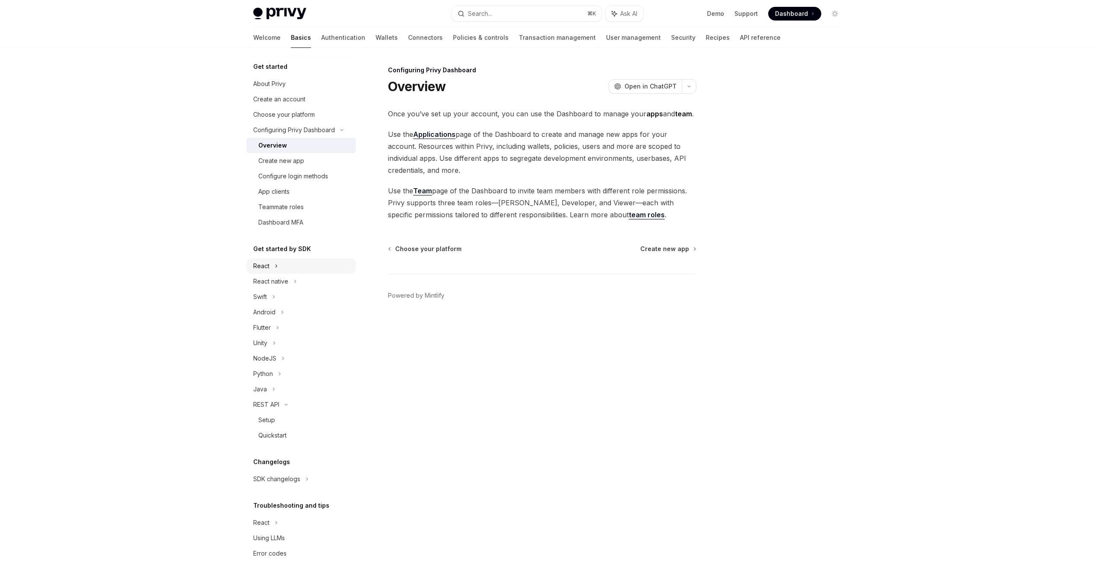
click at [278, 266] on icon at bounding box center [276, 266] width 3 height 10
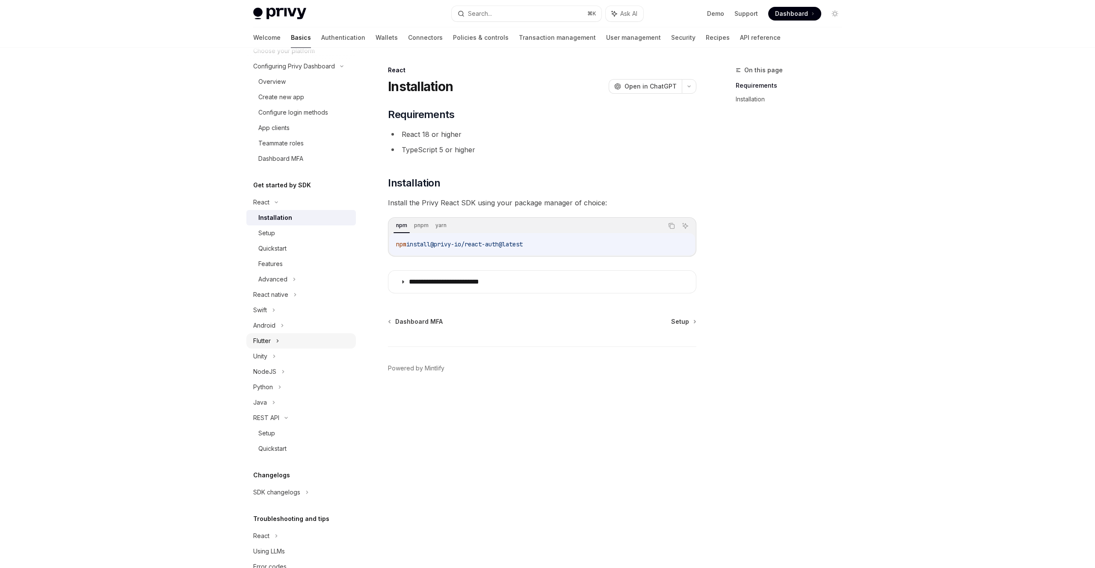
scroll to position [66, 0]
click at [279, 368] on div "NodeJS" at bounding box center [300, 368] width 109 height 15
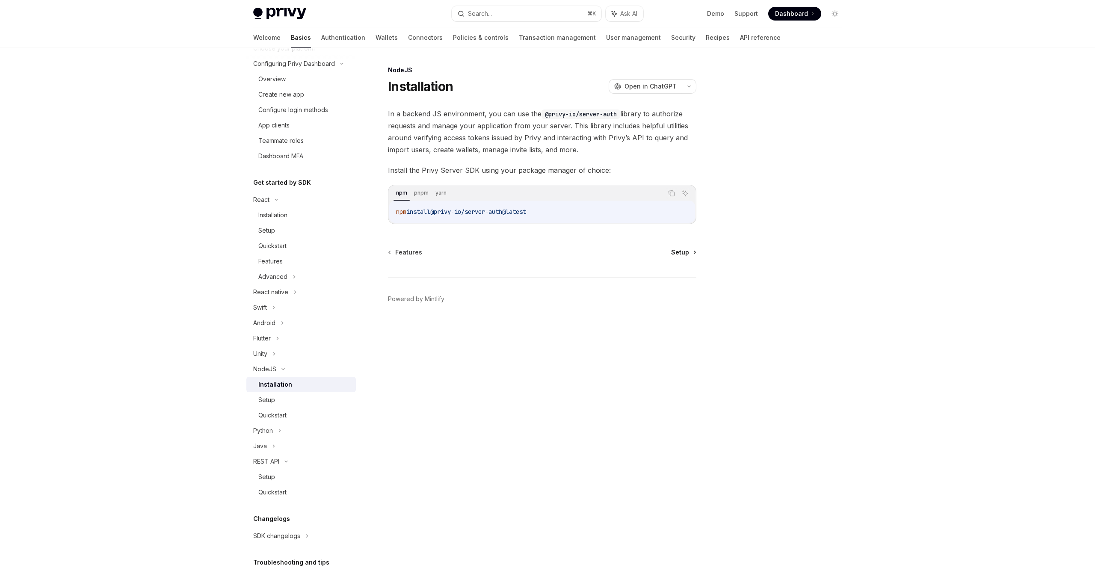
click at [684, 252] on span "Setup" at bounding box center [680, 252] width 18 height 9
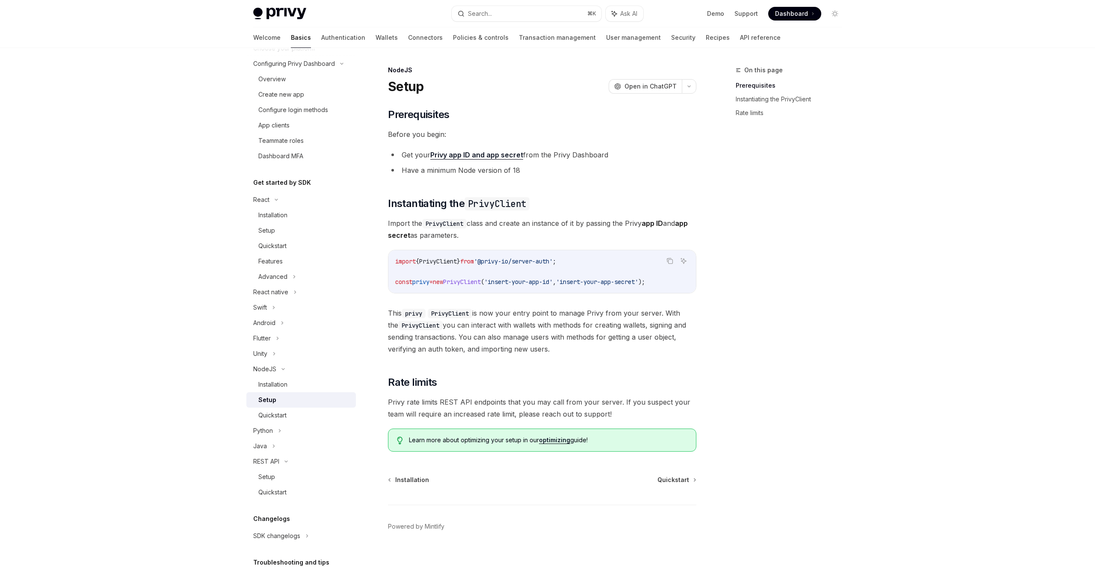
scroll to position [11, 0]
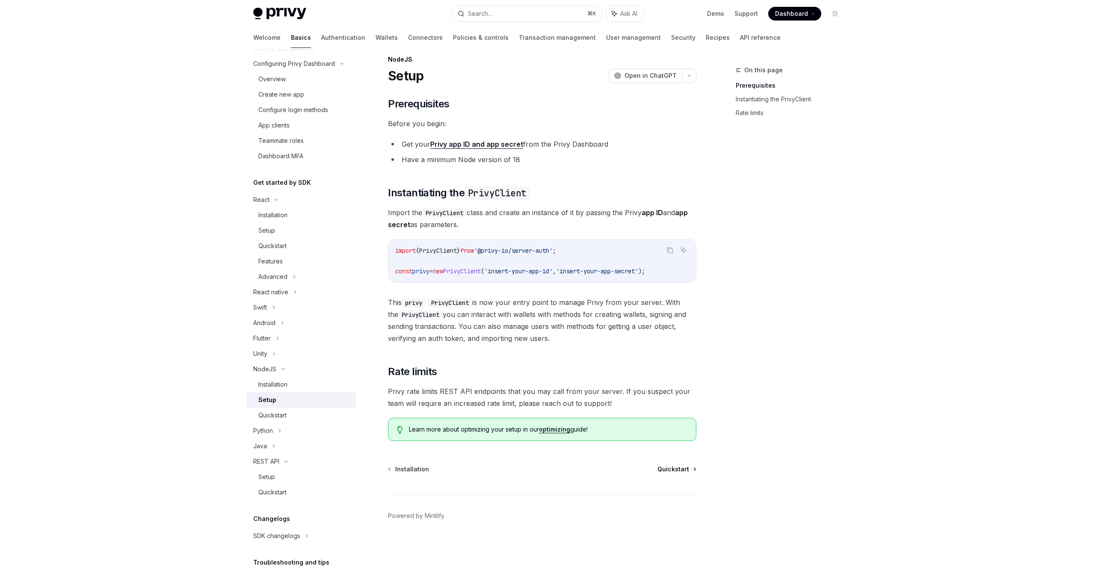
click at [665, 470] on span "Quickstart" at bounding box center [673, 469] width 32 height 9
type textarea "*"
